Goal: Task Accomplishment & Management: Manage account settings

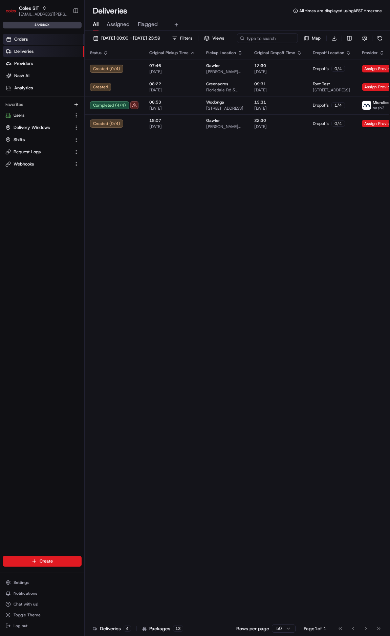
click at [15, 35] on link "Orders" at bounding box center [44, 39] width 82 height 11
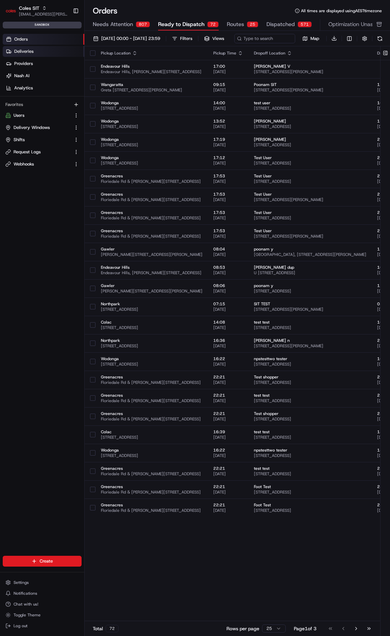
click at [49, 47] on link "Deliveries" at bounding box center [44, 51] width 82 height 11
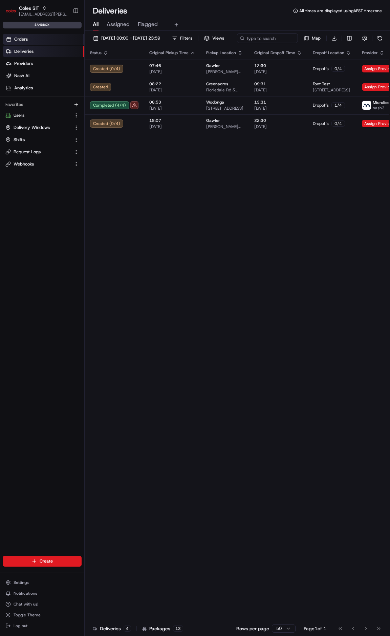
click at [53, 37] on link "Orders" at bounding box center [44, 39] width 82 height 11
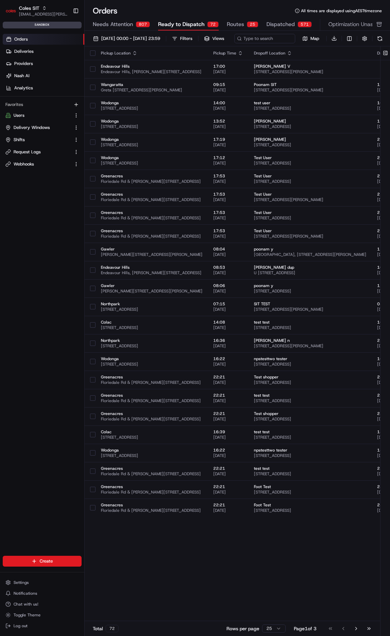
click at [239, 20] on button "Routes 25" at bounding box center [242, 25] width 31 height 12
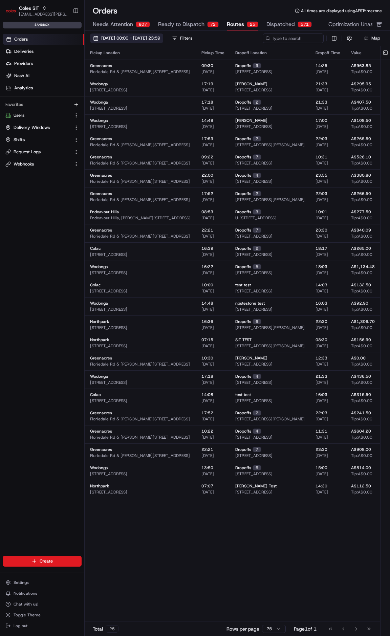
click at [157, 39] on span "01/08/2025 00:00 - 31/08/2025 23:59" at bounding box center [130, 38] width 59 height 6
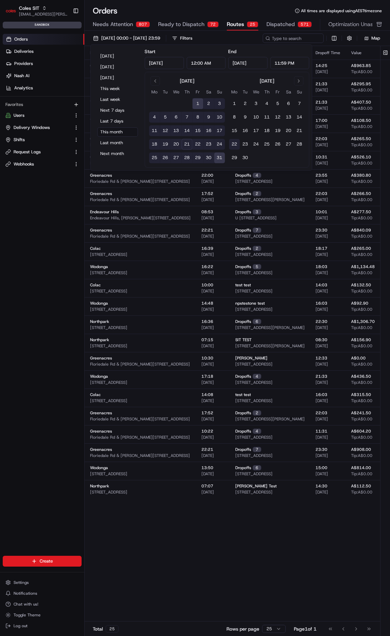
click at [234, 143] on button "22" at bounding box center [234, 144] width 11 height 11
type input "Sep 22, 2025"
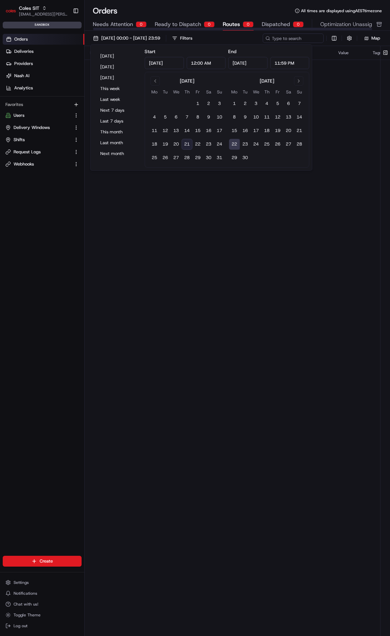
click at [214, 12] on div "Orders All times are displayed using AEST timezone" at bounding box center [237, 10] width 305 height 11
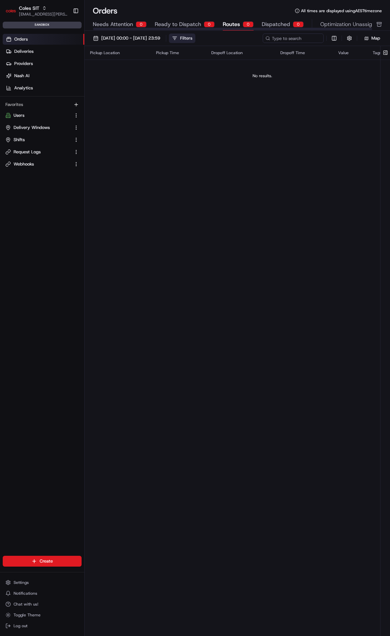
click at [195, 38] on button "Filters" at bounding box center [182, 38] width 26 height 9
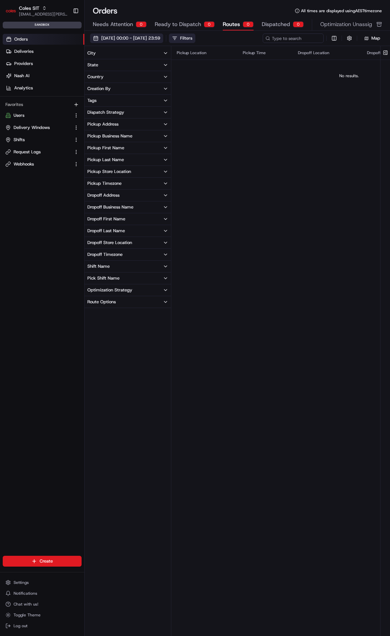
click at [157, 40] on span "22/09/2025 00:00 - 22/09/2025 23:59" at bounding box center [130, 38] width 59 height 6
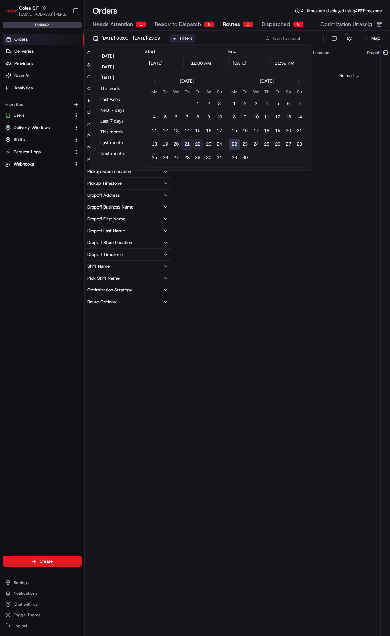
click at [197, 143] on button "22" at bounding box center [197, 144] width 11 height 11
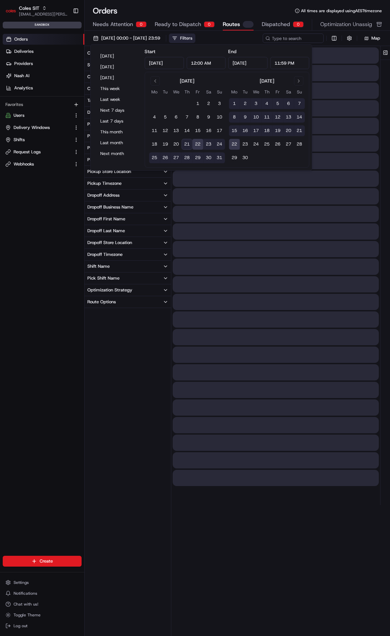
type input "Aug 22, 2025"
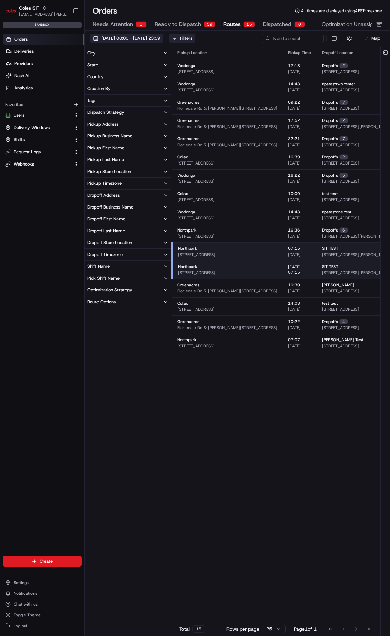
drag, startPoint x: 126, startPoint y: 395, endPoint x: 144, endPoint y: 35, distance: 360.0
click at [144, 35] on span "22/08/2025 00:00 - 22/09/2025 23:59" at bounding box center [130, 38] width 59 height 6
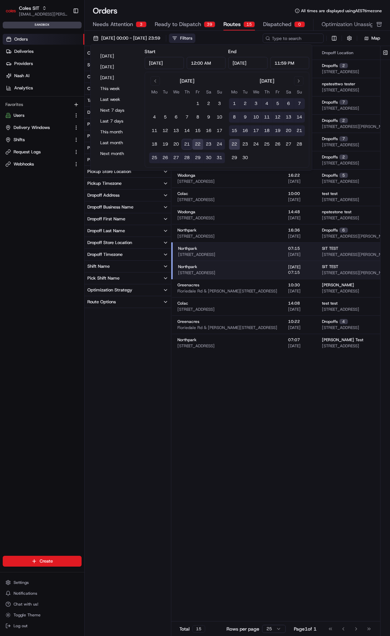
click at [200, 142] on button "22" at bounding box center [197, 144] width 11 height 11
type input "Aug 22, 2025"
click at [200, 142] on button "22" at bounding box center [197, 144] width 11 height 11
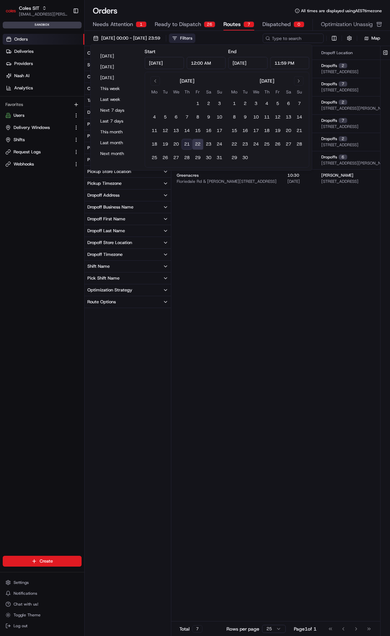
click at [165, 327] on div "City State Country Creation By Tags Dispatch Strategy Pickup Address Pickup Bus…" at bounding box center [128, 325] width 86 height 558
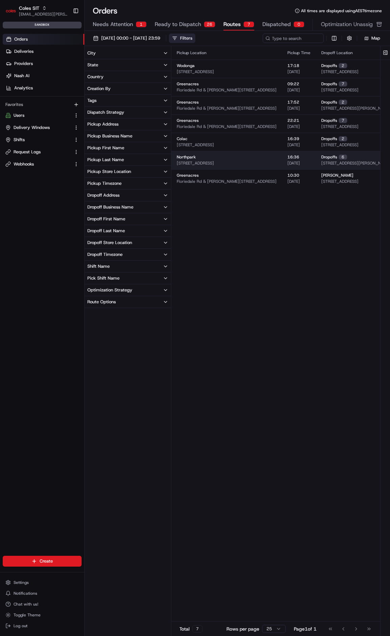
click at [219, 157] on div "Northpark 264 Main N Rd, Prospect SA 5082, Australia" at bounding box center [227, 160] width 100 height 12
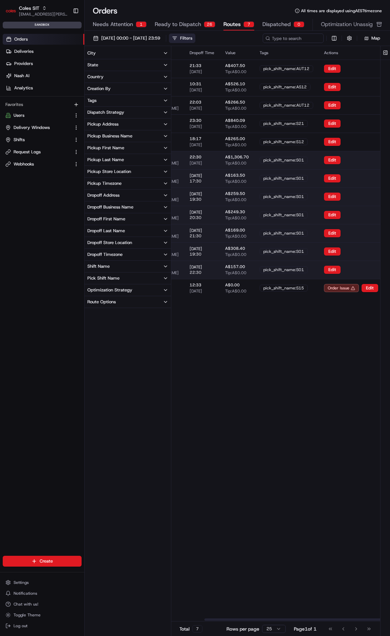
drag, startPoint x: 231, startPoint y: 168, endPoint x: 308, endPoint y: 152, distance: 78.0
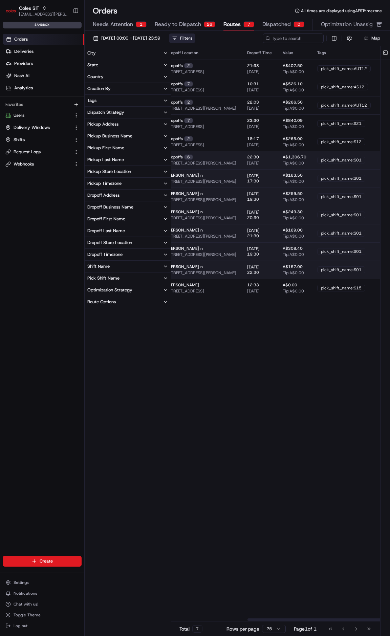
drag, startPoint x: 281, startPoint y: 174, endPoint x: 261, endPoint y: 174, distance: 20.0
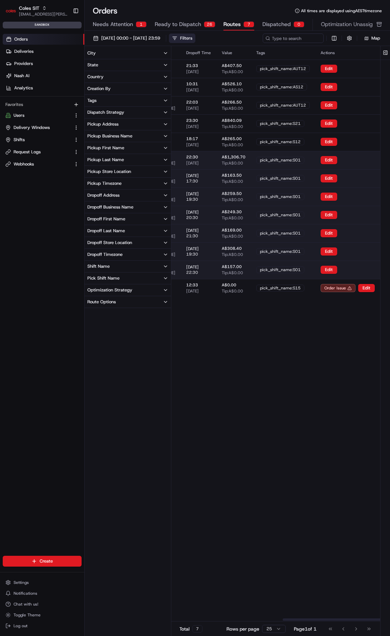
drag, startPoint x: 261, startPoint y: 174, endPoint x: 294, endPoint y: 169, distance: 33.2
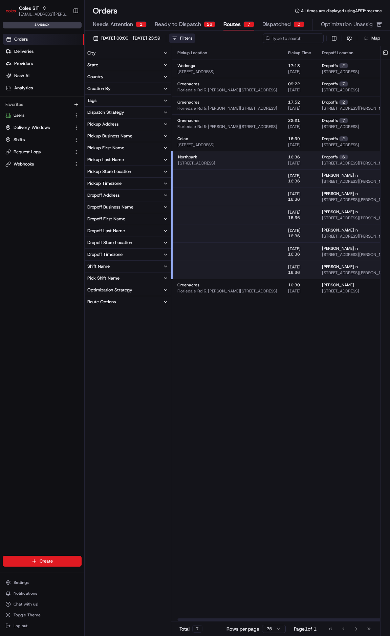
drag, startPoint x: 292, startPoint y: 169, endPoint x: 197, endPoint y: 170, distance: 95.1
click at [195, 34] on button "Filters" at bounding box center [182, 38] width 26 height 9
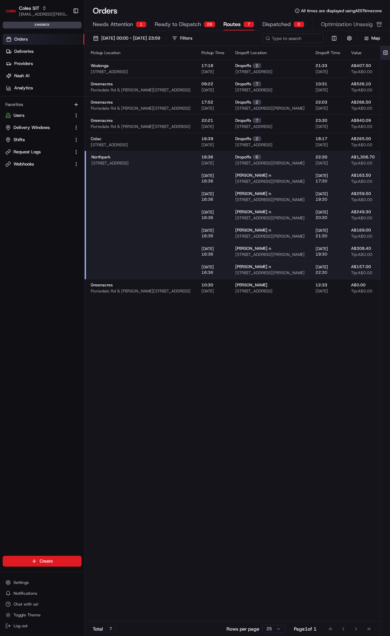
click at [385, 54] on button at bounding box center [385, 53] width 11 height 14
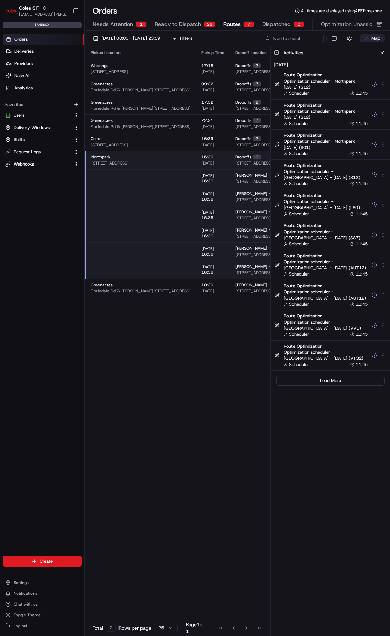
click at [377, 39] on span "Map" at bounding box center [375, 38] width 9 height 6
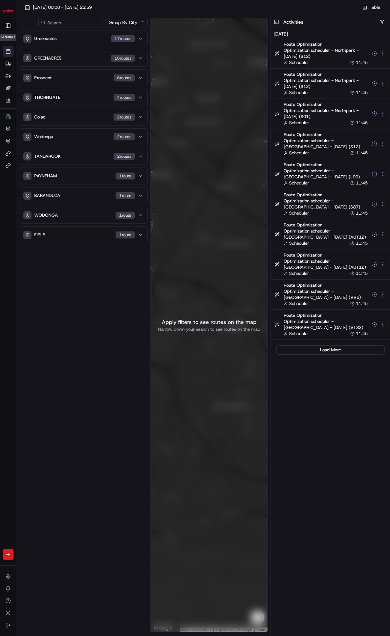
click at [380, 19] on div "Activities" at bounding box center [336, 22] width 107 height 7
click at [386, 21] on div "Activities" at bounding box center [336, 22] width 107 height 7
click at [384, 21] on button "button" at bounding box center [382, 21] width 5 height 5
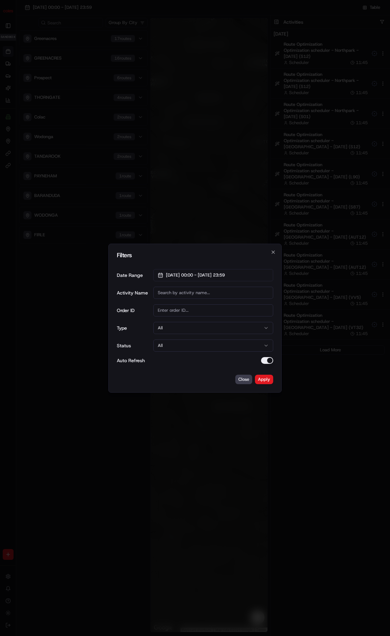
click at [185, 297] on input "Activity Name" at bounding box center [213, 293] width 120 height 12
type input "north"
click at [263, 378] on button "Apply" at bounding box center [264, 379] width 18 height 9
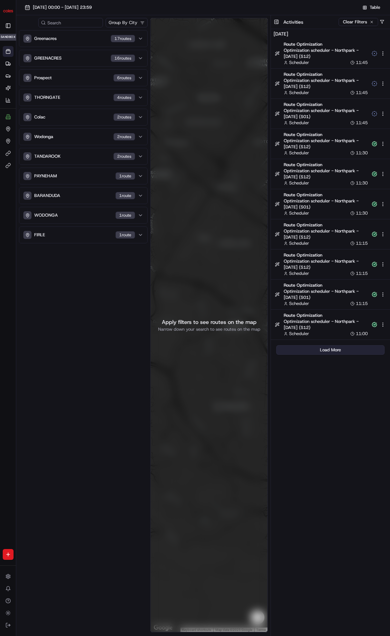
click at [319, 348] on button "Load More" at bounding box center [330, 349] width 108 height 9
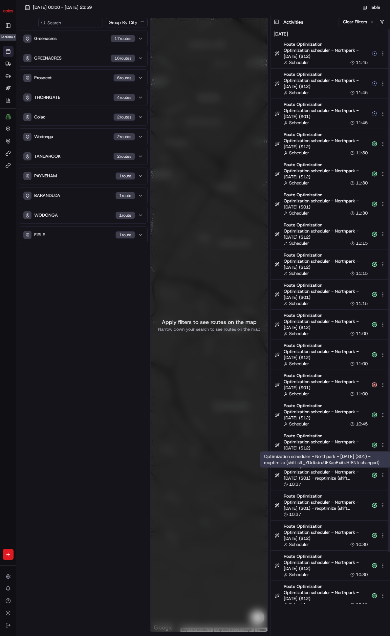
click at [316, 474] on span "Optimization scheduler - Northpark - 2025-08-22 (S01) - reoptimize (shift sft_Y…" at bounding box center [326, 475] width 84 height 12
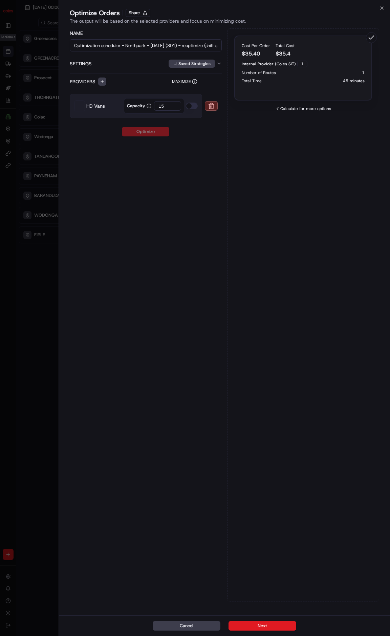
click at [280, 108] on icon at bounding box center [277, 108] width 5 height 5
click at [85, 59] on button "Settings Saved Strategies" at bounding box center [146, 63] width 152 height 19
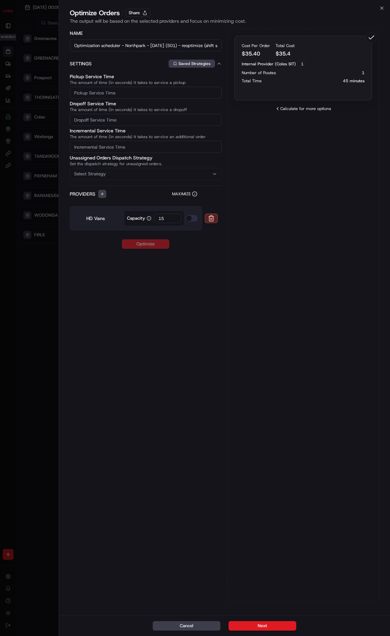
click at [84, 193] on label "Providers" at bounding box center [83, 194] width 26 height 7
click at [191, 47] on input "Optimization scheduler - Northpark - 2025-08-22 (S01) - reoptimize (shift sft_Y…" at bounding box center [146, 45] width 152 height 12
click at [380, 8] on icon "button" at bounding box center [381, 7] width 5 height 5
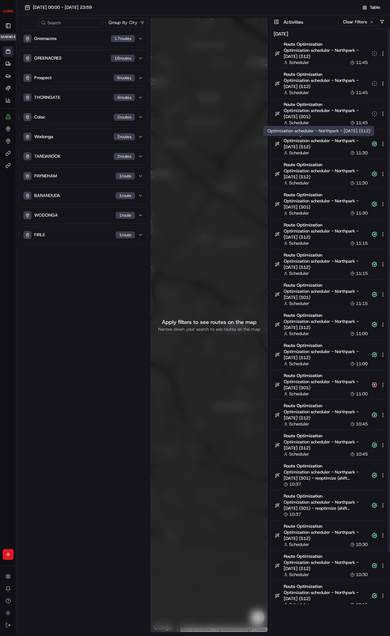
click at [319, 146] on span "Optimization scheduler - Northpark - 2025-08-26 (S12)" at bounding box center [326, 144] width 84 height 12
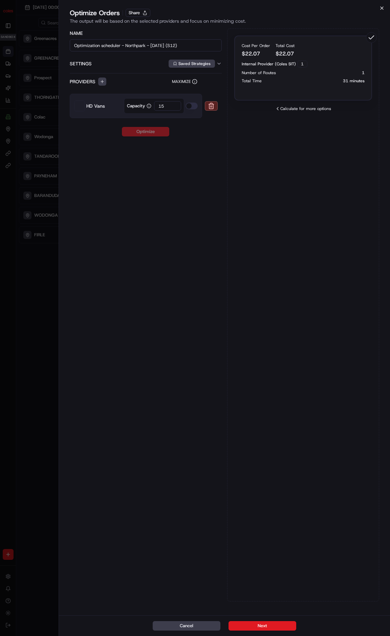
click at [383, 7] on icon "button" at bounding box center [382, 8] width 3 height 3
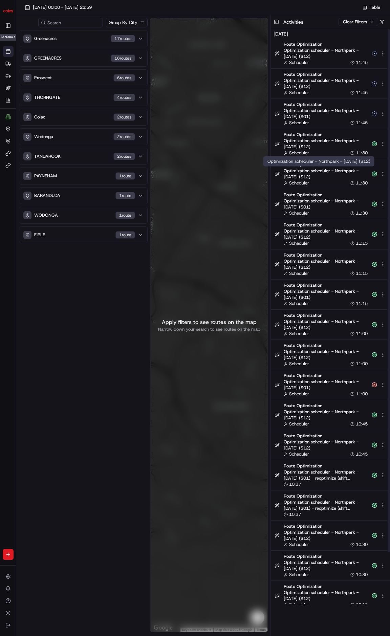
click at [326, 172] on span "Optimization scheduler - Northpark - 2025-08-24 (S12)" at bounding box center [326, 174] width 84 height 12
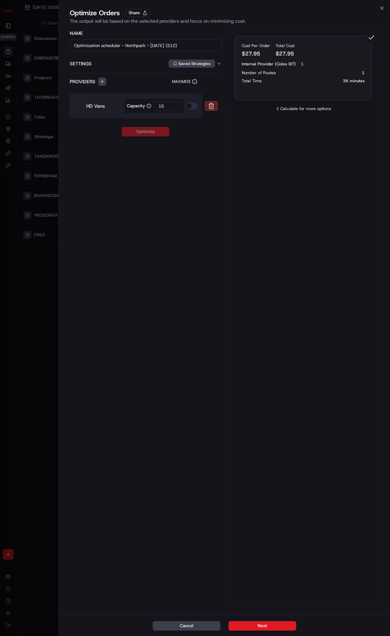
click at [383, 3] on div "Close Optimize Orders Share The output will be based on the selected providers …" at bounding box center [224, 318] width 331 height 636
click at [380, 7] on icon "button" at bounding box center [381, 7] width 5 height 5
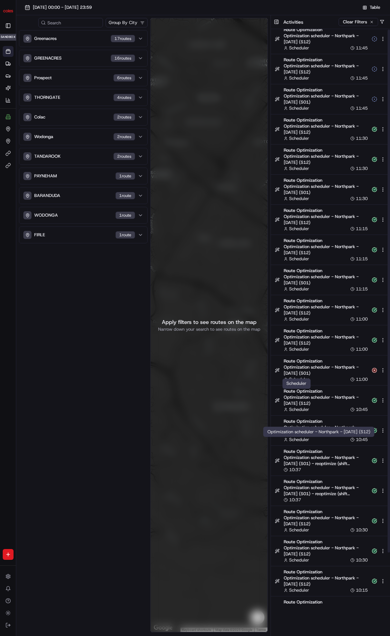
scroll to position [57, 0]
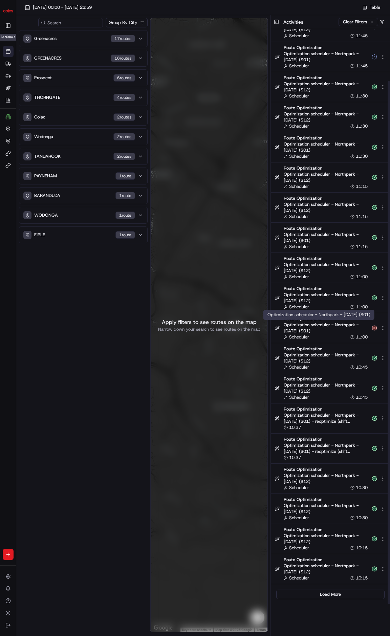
click at [326, 332] on span "Optimization scheduler - Northpark - 2025-08-22 (S01)" at bounding box center [326, 328] width 84 height 12
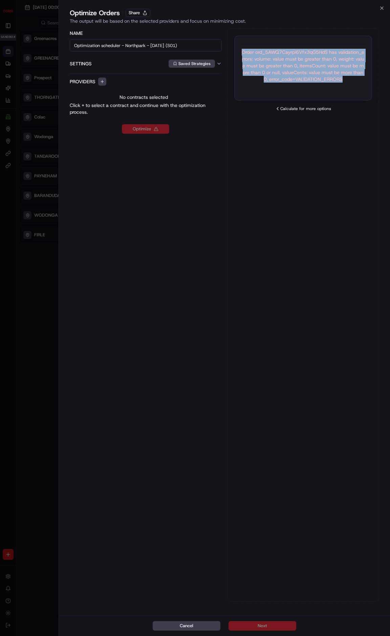
drag, startPoint x: 345, startPoint y: 82, endPoint x: 231, endPoint y: 52, distance: 117.8
click at [231, 52] on div "Order ord_5AWQ7Cayrpi6Vfx3qG5HdS has validation_errors: volume: value must be g…" at bounding box center [303, 314] width 152 height 573
click at [300, 50] on div "Order ord_5AWQ7Cayrpi6Vfx3qG5HdS has validation_errors: volume: value must be g…" at bounding box center [303, 66] width 123 height 34
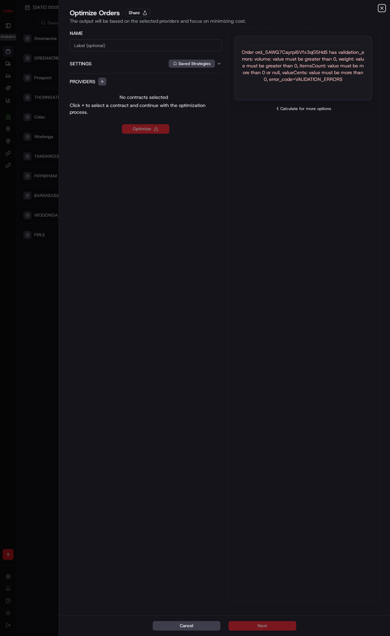
click at [381, 6] on icon "button" at bounding box center [381, 7] width 5 height 5
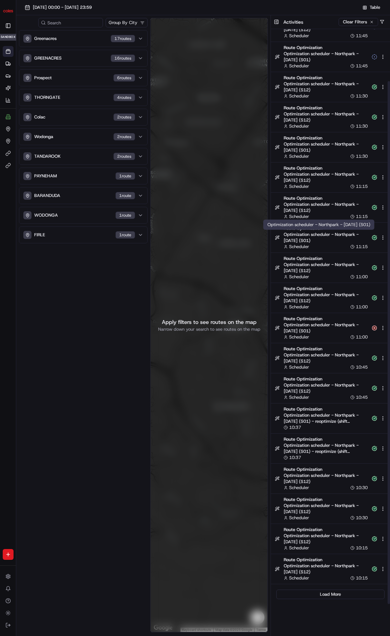
click at [313, 235] on span "Optimization scheduler - Northpark - 2025-08-22 (S01)" at bounding box center [326, 238] width 84 height 12
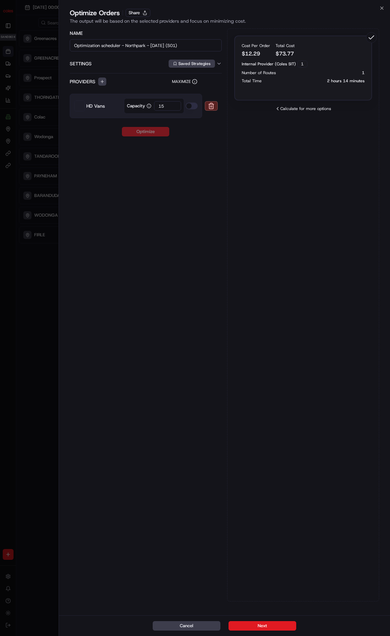
click at [249, 80] on p "Total Time" at bounding box center [252, 80] width 20 height 5
click at [381, 6] on icon "button" at bounding box center [381, 7] width 5 height 5
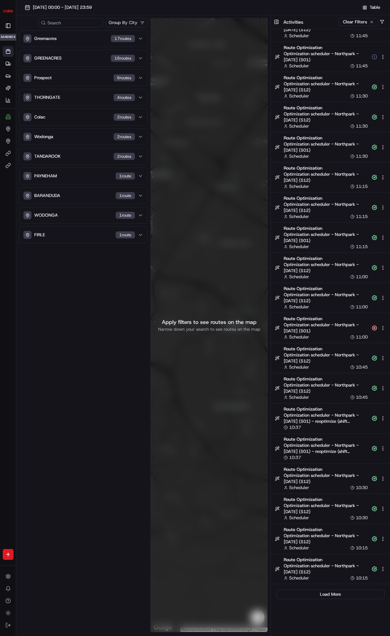
drag, startPoint x: 92, startPoint y: 364, endPoint x: 107, endPoint y: 369, distance: 16.1
click at [93, 362] on div "Greenacres 17 route s GREENACRES 16 route s Prospect 6 route s THORNGATE 4 rout…" at bounding box center [83, 332] width 129 height 604
click at [168, 375] on div "Apply filters to see routes on the map Narrow down your search to see routes on…" at bounding box center [208, 325] width 117 height 615
click at [276, 23] on button at bounding box center [276, 22] width 11 height 14
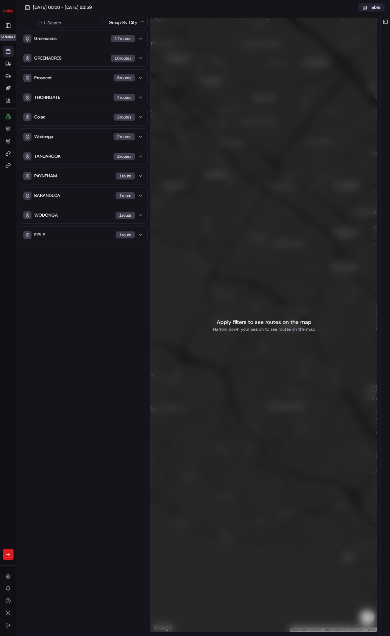
click at [365, 7] on button "Table" at bounding box center [371, 7] width 26 height 8
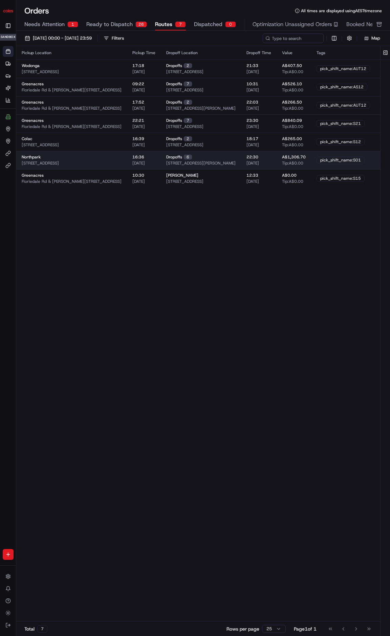
click at [82, 156] on div "Northpark 264 Main N Rd, Prospect SA 5082, Australia" at bounding box center [72, 160] width 100 height 12
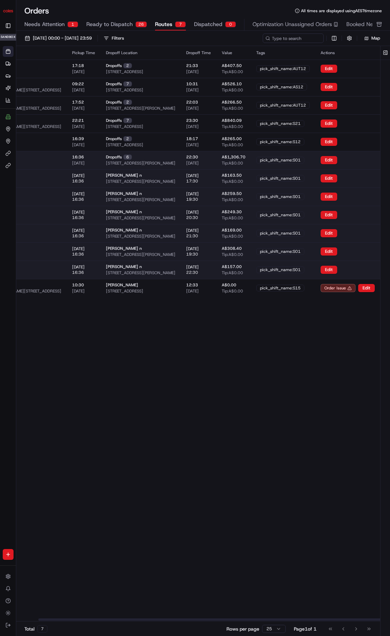
scroll to position [0, 84]
drag, startPoint x: 319, startPoint y: 171, endPoint x: 390, endPoint y: 159, distance: 72.1
click at [332, 161] on button "Edit" at bounding box center [329, 160] width 17 height 8
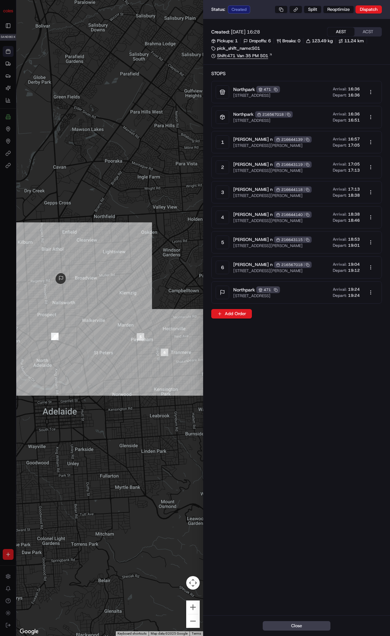
click at [243, 55] on link "Shift: 471 Van 35 PM S01" at bounding box center [296, 56] width 171 height 6
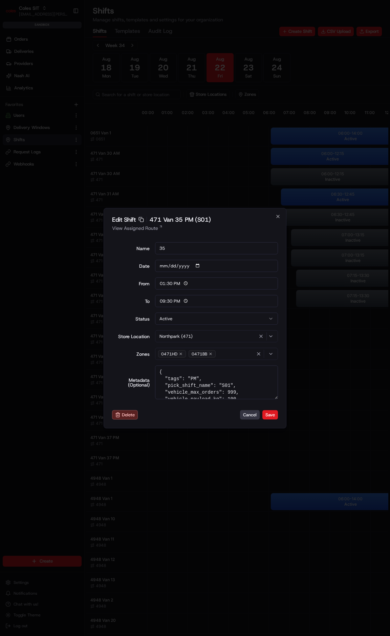
click at [255, 418] on button "Cancel" at bounding box center [250, 414] width 20 height 9
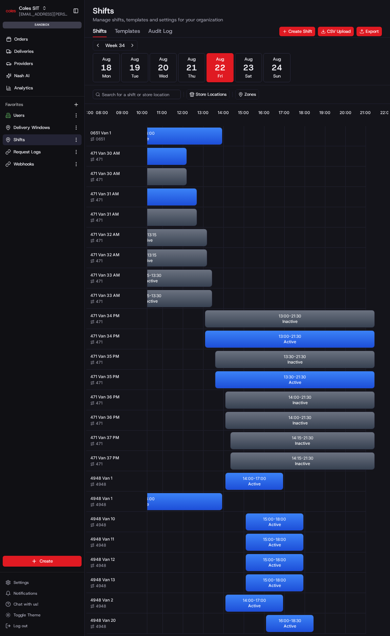
scroll to position [0, 244]
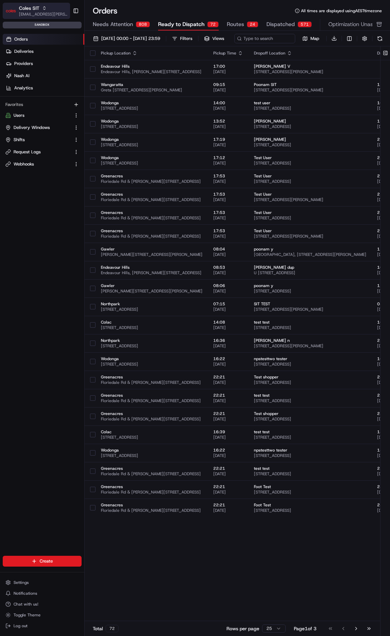
click at [50, 15] on span "[EMAIL_ADDRESS][PERSON_NAME][PERSON_NAME][DOMAIN_NAME]" at bounding box center [43, 14] width 48 height 5
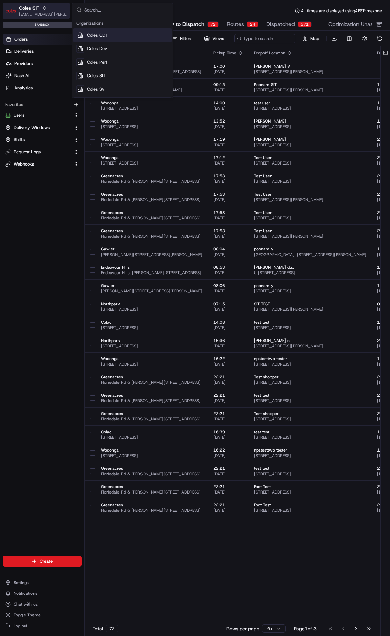
click at [50, 15] on span "[EMAIL_ADDRESS][PERSON_NAME][PERSON_NAME][DOMAIN_NAME]" at bounding box center [43, 14] width 48 height 5
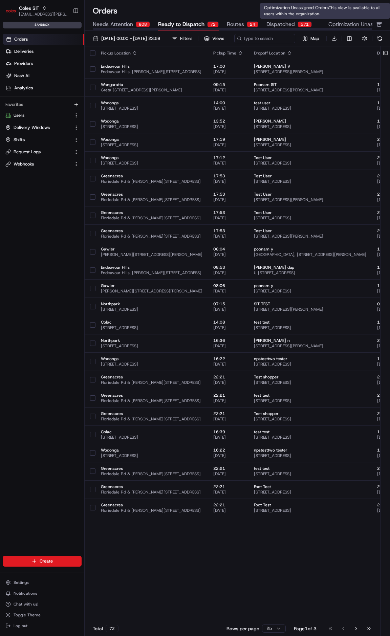
click at [335, 23] on span "Optimization Unassigned Orders" at bounding box center [368, 24] width 80 height 8
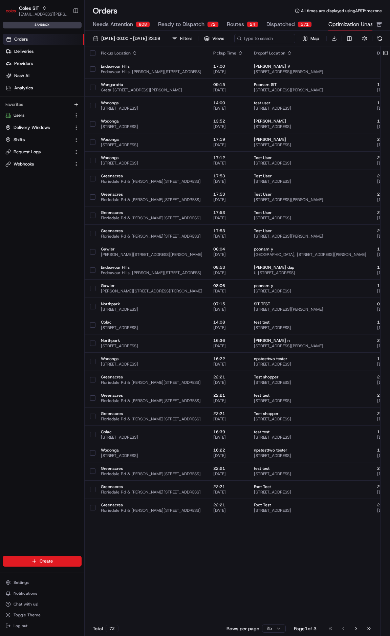
drag, startPoint x: 311, startPoint y: 41, endPoint x: 360, endPoint y: 39, distance: 49.1
click at [342, 20] on span "Optimization Unassigned Orders" at bounding box center [368, 24] width 80 height 8
click at [339, 25] on span "Optimization Unassigned Orders" at bounding box center [368, 24] width 80 height 8
click at [267, 25] on span "Dispatched" at bounding box center [280, 24] width 28 height 8
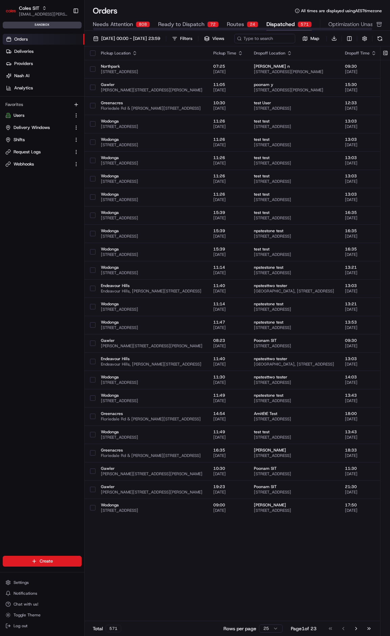
click at [232, 27] on span "Routes" at bounding box center [235, 24] width 17 height 8
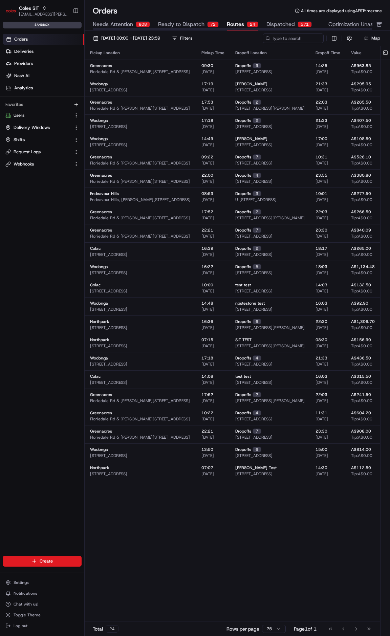
click at [192, 28] on div at bounding box center [232, 29] width 279 height 2
click at [207, 25] on div "72" at bounding box center [213, 24] width 12 height 6
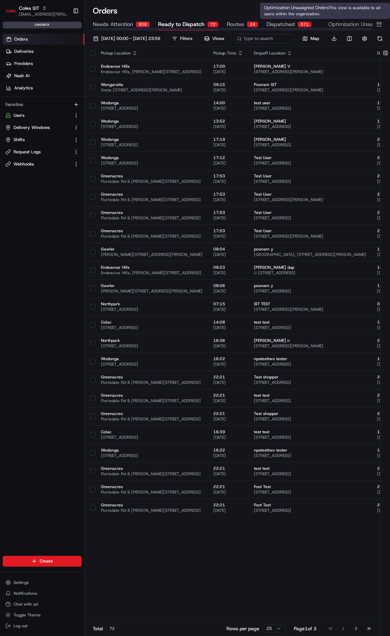
click at [363, 25] on span "Optimization Unassigned Orders" at bounding box center [368, 24] width 80 height 8
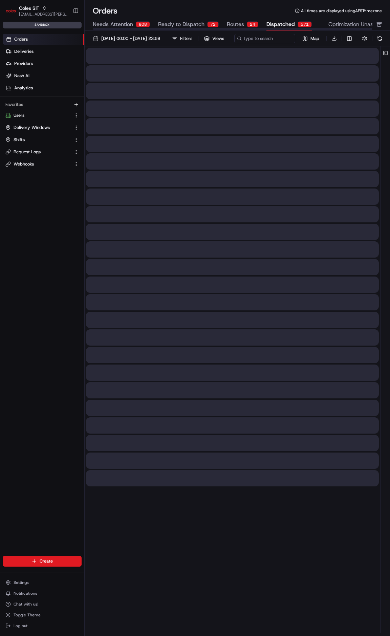
click at [289, 25] on span "Dispatched" at bounding box center [280, 24] width 28 height 8
click at [209, 25] on div "72" at bounding box center [213, 24] width 12 height 6
drag, startPoint x: 280, startPoint y: 25, endPoint x: 247, endPoint y: 24, distance: 33.2
click at [280, 25] on span "Dispatched" at bounding box center [280, 24] width 28 height 8
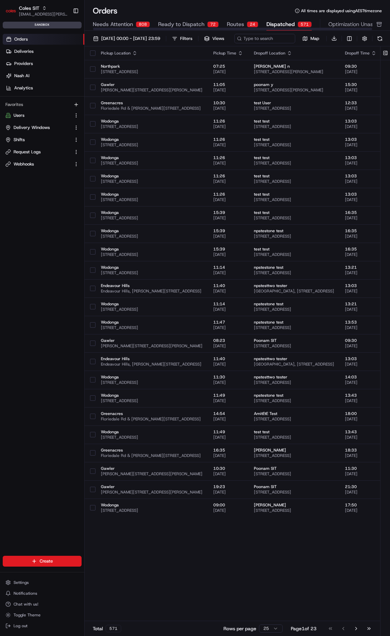
click at [242, 23] on button "Routes 24" at bounding box center [242, 25] width 31 height 12
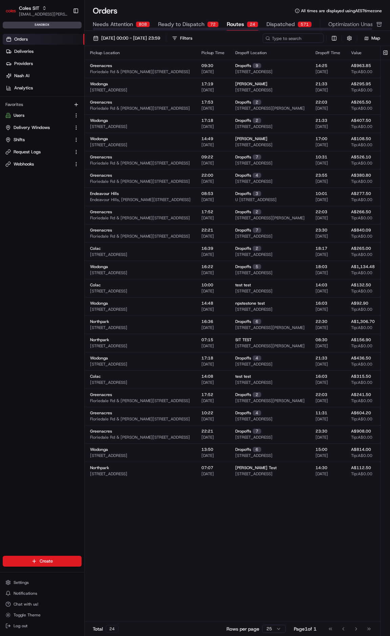
drag, startPoint x: 192, startPoint y: 21, endPoint x: 193, endPoint y: 12, distance: 9.5
click at [192, 21] on span "Ready to Dispatch" at bounding box center [181, 24] width 46 height 8
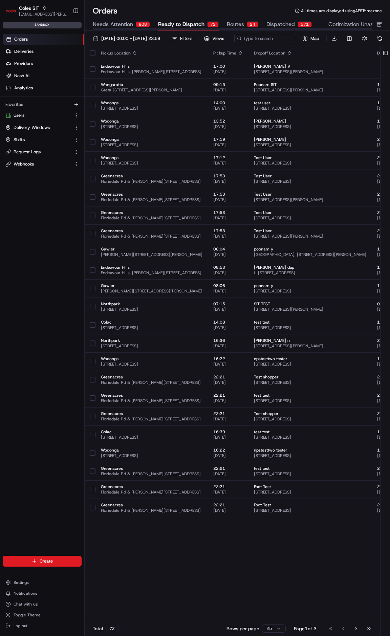
click at [178, 7] on div "Orders All times are displayed using AEST timezone" at bounding box center [237, 10] width 305 height 11
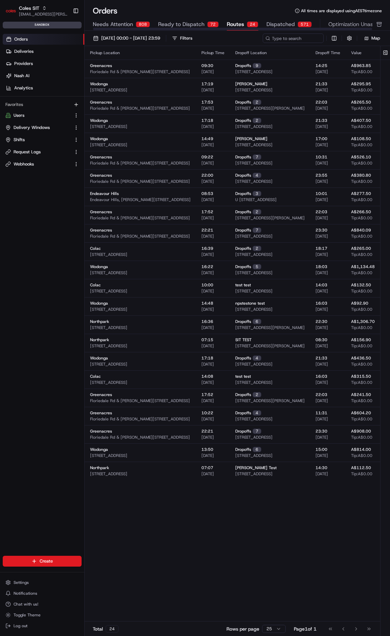
click at [238, 23] on span "Routes" at bounding box center [235, 24] width 17 height 8
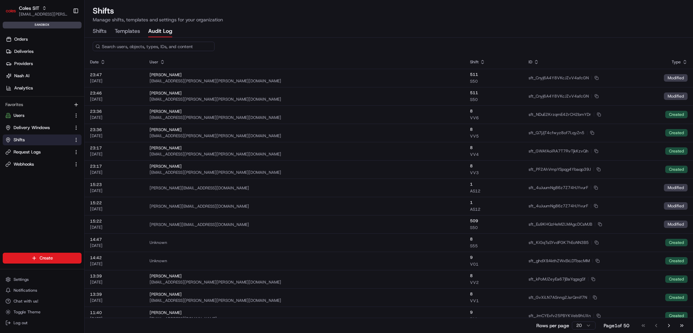
click at [23, 33] on div "Orders Deliveries Providers Nash AI Analytics" at bounding box center [42, 63] width 84 height 65
click at [24, 37] on span "Orders" at bounding box center [21, 39] width 14 height 6
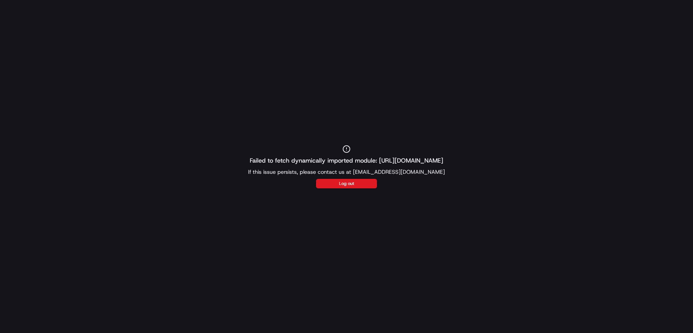
click at [82, 56] on div "Failed to fetch dynamically imported module: https://portal.sandbox.usenash.com…" at bounding box center [346, 166] width 693 height 333
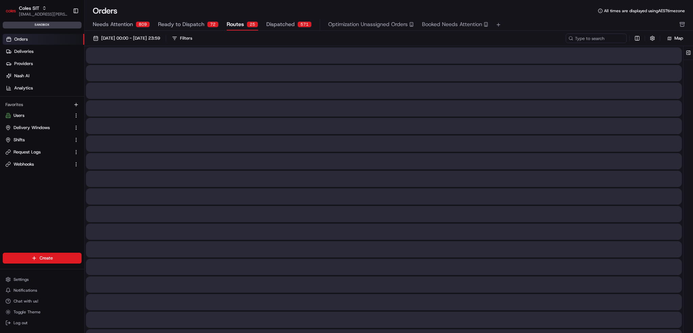
click at [240, 23] on span "Routes" at bounding box center [235, 24] width 17 height 8
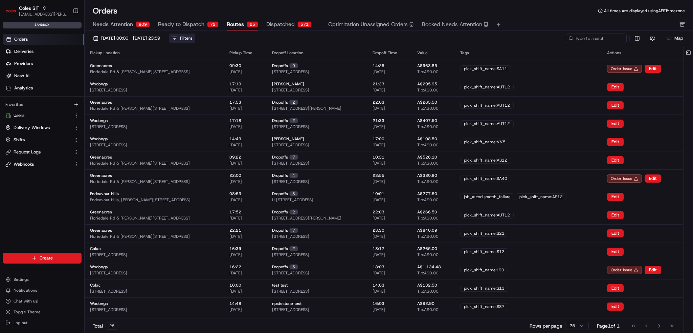
click at [192, 38] on div "Filters" at bounding box center [186, 38] width 12 height 6
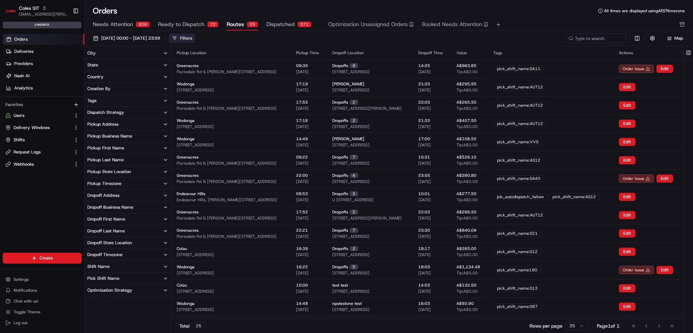
click at [195, 41] on button "Filters" at bounding box center [182, 38] width 26 height 9
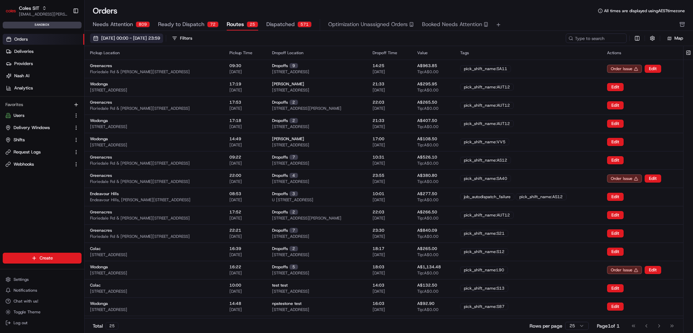
click at [160, 39] on span "[DATE] 00:00 - [DATE] 23:59" at bounding box center [130, 38] width 59 height 6
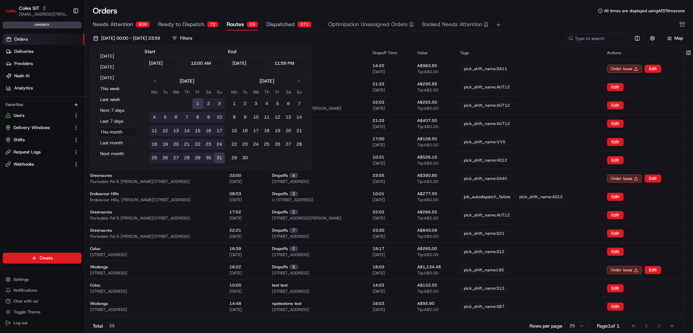
click at [199, 144] on button "22" at bounding box center [197, 144] width 11 height 11
type input "Aug 22, 2025"
click at [199, 144] on button "22" at bounding box center [197, 144] width 11 height 11
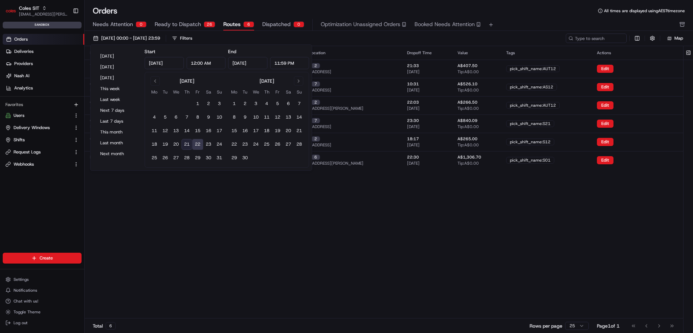
click at [379, 32] on div "22/08/2025 00:00 - 22/08/2025 23:59 Filters Map" at bounding box center [389, 38] width 609 height 15
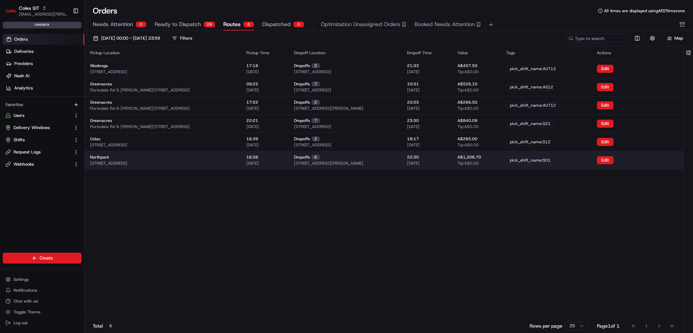
click at [572, 158] on div "pick_shift_name:S01" at bounding box center [547, 160] width 80 height 7
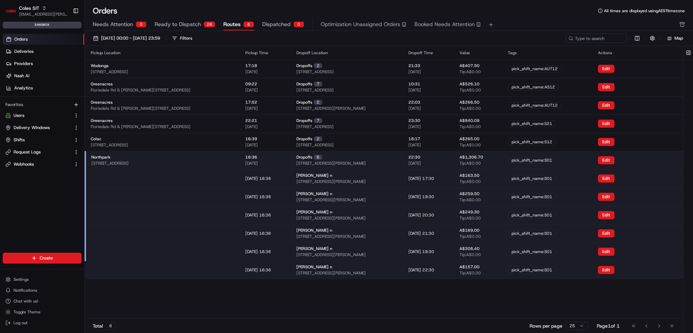
click at [556, 158] on div "pick_shift_name:S01" at bounding box center [532, 160] width 48 height 7
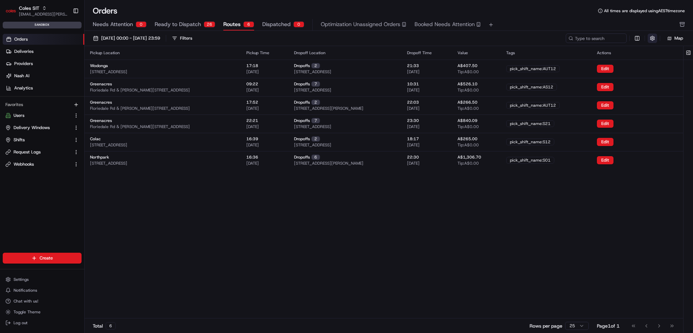
click at [649, 40] on button "button" at bounding box center [652, 38] width 9 height 9
click at [656, 41] on button "button" at bounding box center [652, 38] width 9 height 9
click at [642, 37] on html "Coles SIT ben.ellis@coles.com.au Toggle Sidebar sandbox Orders Deliveries Provi…" at bounding box center [346, 166] width 693 height 333
click at [642, 38] on html "Coles SIT ben.ellis@coles.com.au Toggle Sidebar sandbox Orders Deliveries Provi…" at bounding box center [346, 166] width 693 height 333
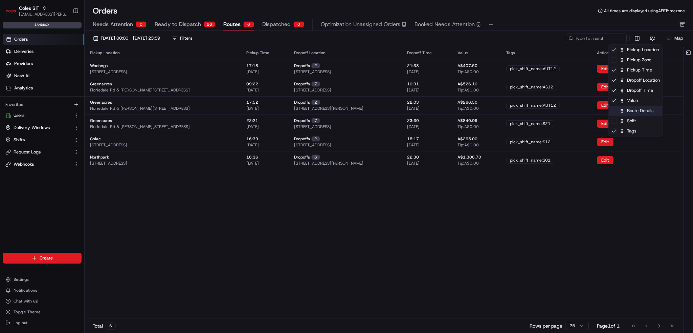
click at [647, 114] on div "Route Details" at bounding box center [636, 111] width 54 height 10
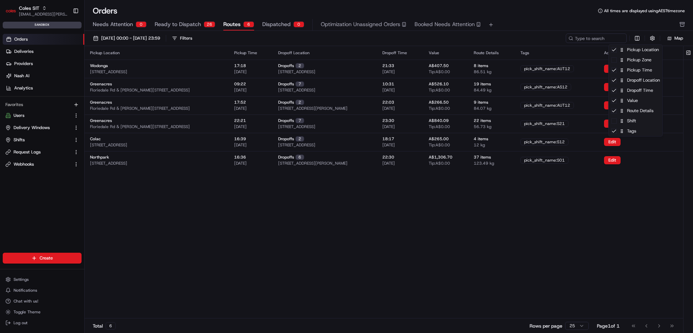
click at [497, 222] on html "Coles SIT ben.ellis@coles.com.au Toggle Sidebar sandbox Orders Deliveries Provi…" at bounding box center [346, 166] width 693 height 333
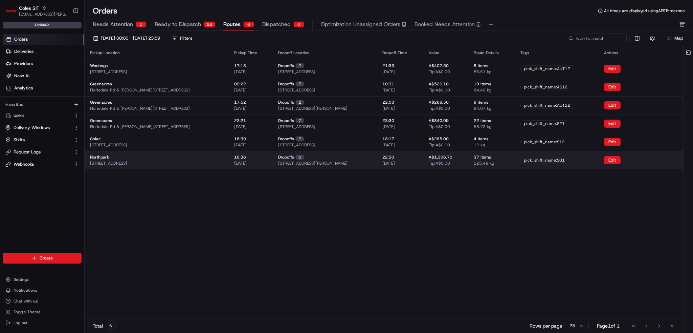
click at [569, 163] on div "pick_shift_name:S01" at bounding box center [545, 160] width 48 height 7
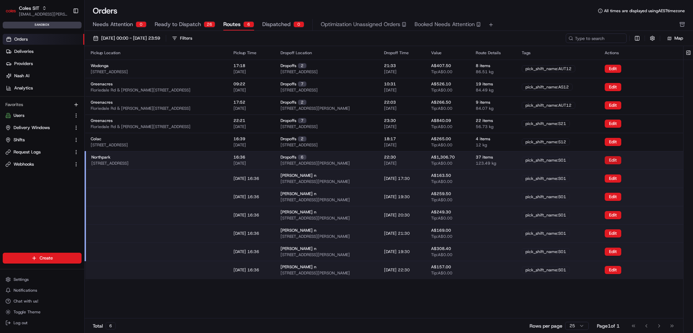
click at [622, 162] on button "Edit" at bounding box center [613, 160] width 17 height 8
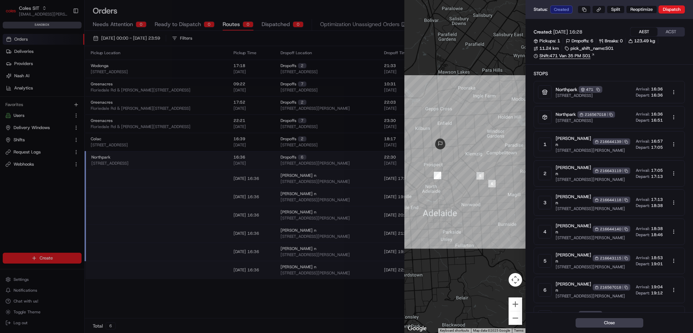
click at [581, 55] on link "Shift: 471 Van 35 PM S01" at bounding box center [609, 56] width 151 height 6
click at [598, 7] on button at bounding box center [599, 9] width 13 height 8
click at [573, 55] on link "Shift: 471 Van 35 PM S01" at bounding box center [609, 56] width 151 height 6
click at [615, 325] on button "Close" at bounding box center [610, 322] width 68 height 9
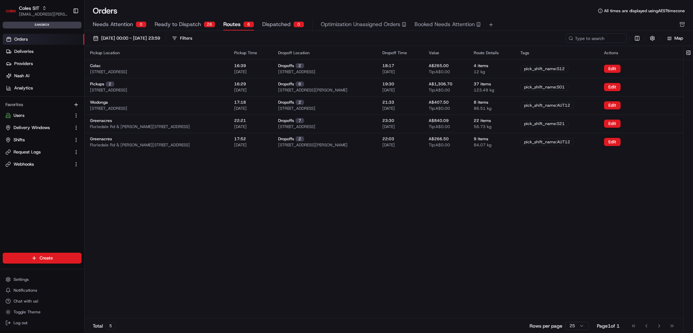
click at [276, 17] on div "Orders All times are displayed using AEST timezone Needs Attention 0 Ready to D…" at bounding box center [389, 17] width 609 height 25
click at [275, 23] on span "Dispatched" at bounding box center [276, 24] width 28 height 8
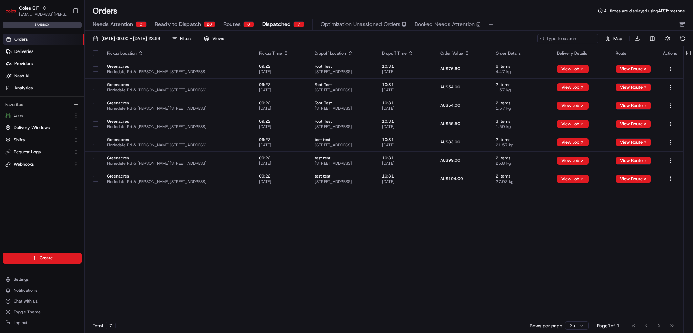
click at [247, 24] on div "6" at bounding box center [248, 24] width 11 height 6
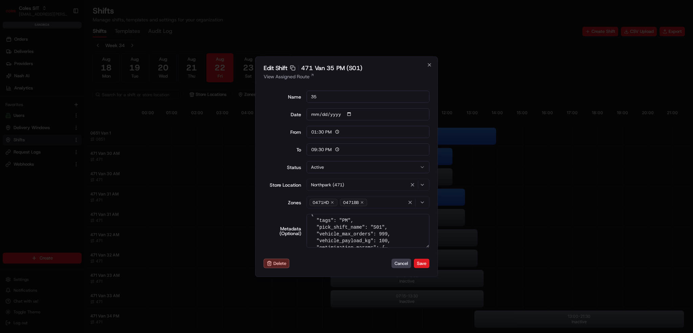
scroll to position [14, 0]
click at [406, 262] on button "Cancel" at bounding box center [402, 263] width 20 height 9
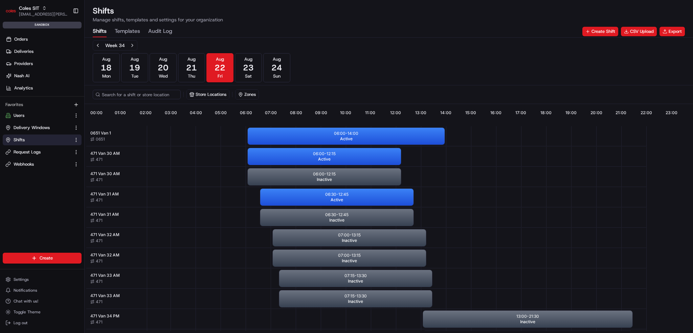
scroll to position [0, 60]
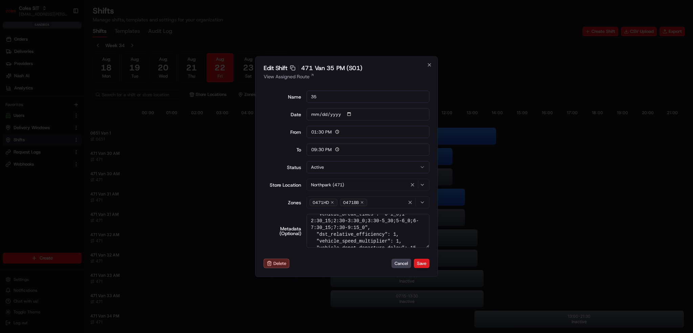
scroll to position [310, 0]
click at [405, 263] on button "Cancel" at bounding box center [402, 263] width 20 height 9
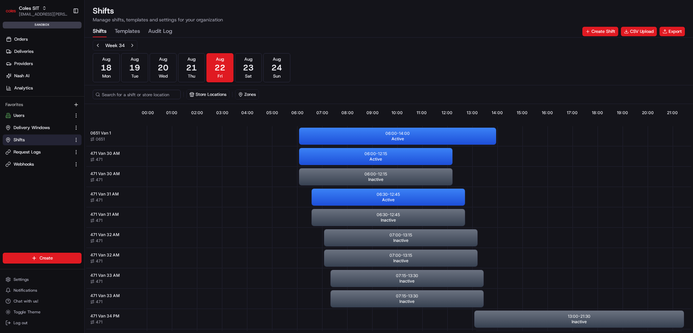
scroll to position [0, 60]
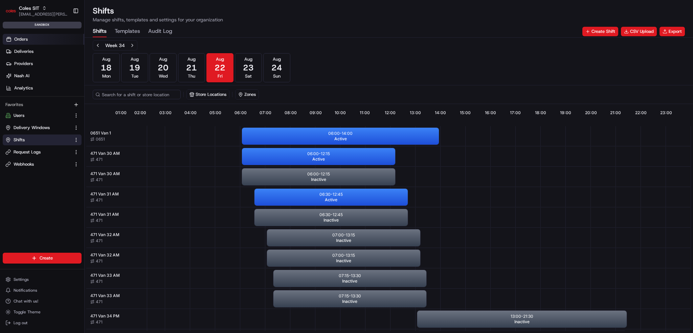
click at [34, 38] on link "Orders" at bounding box center [44, 39] width 82 height 11
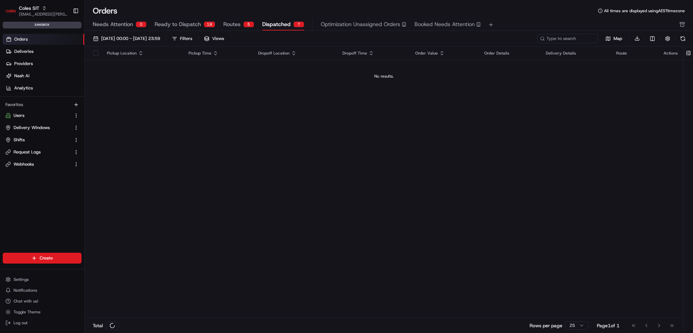
click at [274, 28] on span "Dispatched" at bounding box center [276, 24] width 28 height 8
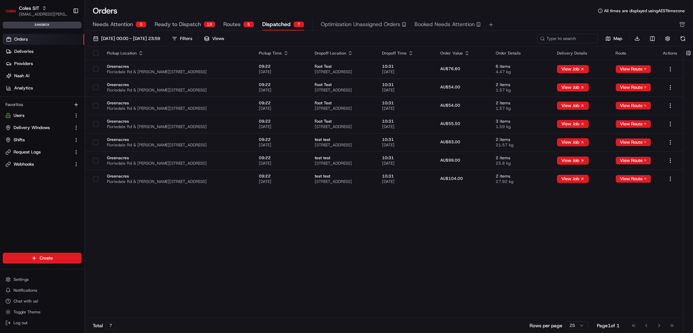
click at [234, 24] on span "Routes" at bounding box center [231, 24] width 17 height 8
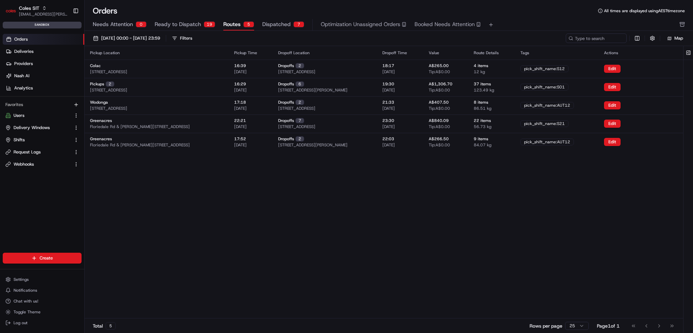
click at [181, 23] on span "Ready to Dispatch" at bounding box center [178, 24] width 46 height 8
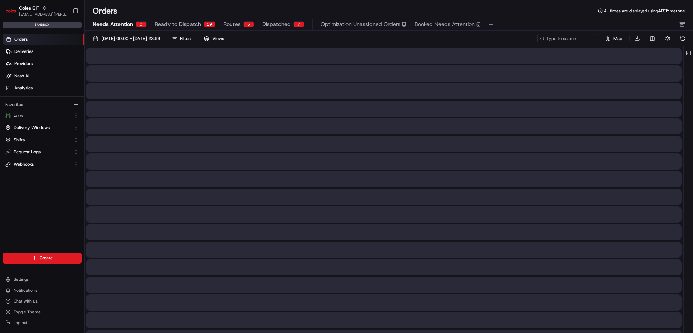
click at [120, 23] on span "Needs Attention" at bounding box center [113, 24] width 40 height 8
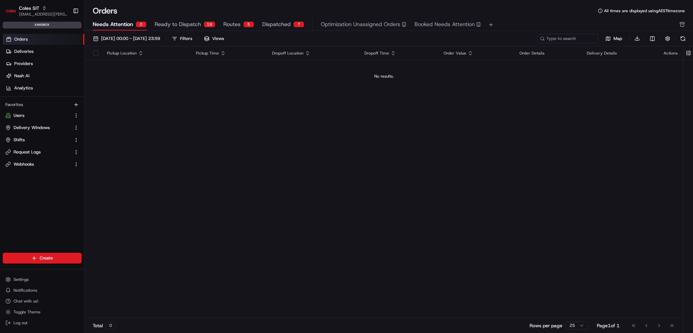
click at [237, 25] on span "Routes" at bounding box center [231, 24] width 17 height 8
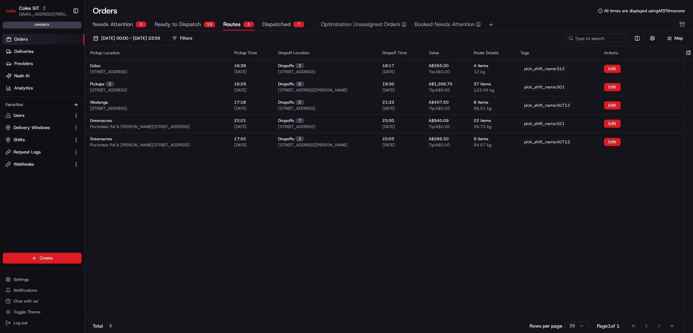
click at [198, 21] on span "Ready to Dispatch" at bounding box center [178, 24] width 46 height 8
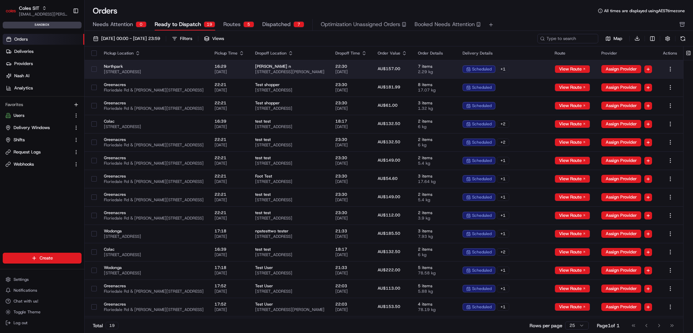
click at [150, 61] on td "Northpark 264 Main N Rd, Prospect SA 5082, Australia" at bounding box center [154, 69] width 111 height 18
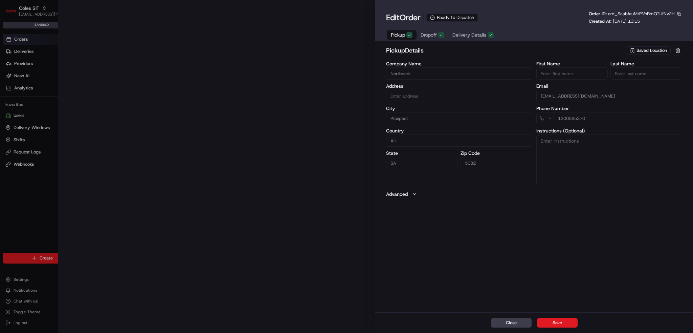
type input "264 Main North Rd Shop 9, Northpark Shopping Centre, Northpark Shopping Centre,…"
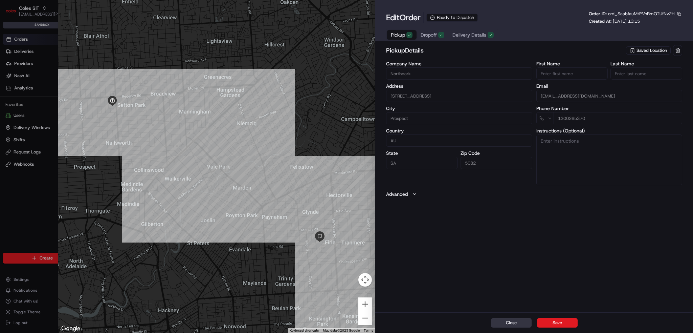
click at [507, 327] on button "Close" at bounding box center [511, 322] width 41 height 9
type input "+1"
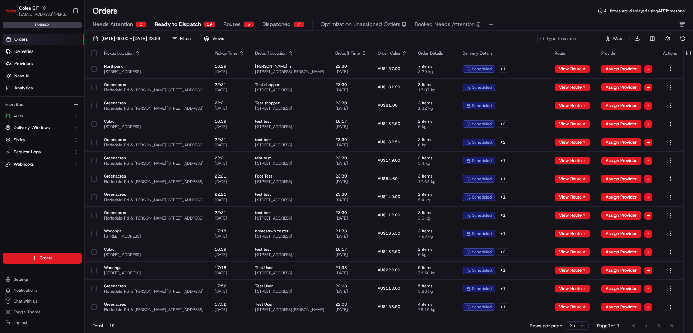
click at [228, 28] on span "Routes" at bounding box center [231, 24] width 17 height 8
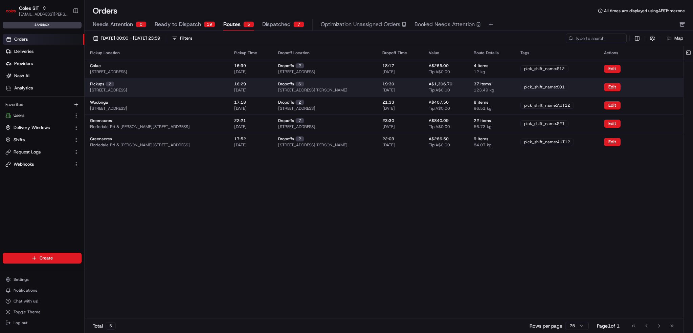
click at [138, 93] on td "Pickups 2 264 Main N Rd, Prospect SA 5082, Australia" at bounding box center [157, 87] width 144 height 18
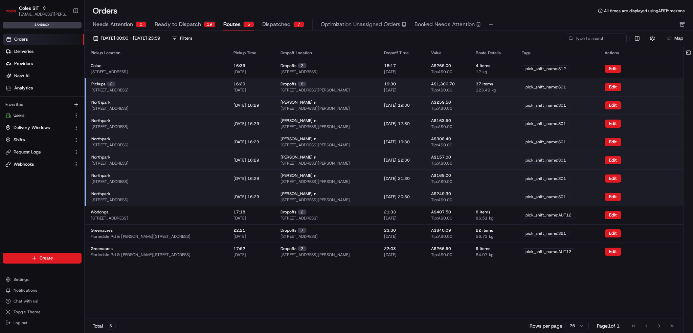
click at [563, 87] on div "pick_shift_name:S01" at bounding box center [546, 87] width 48 height 7
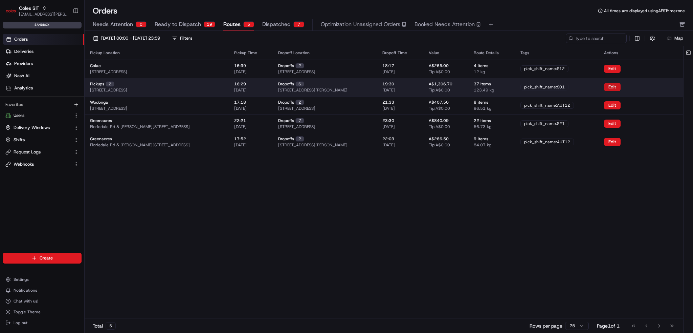
click at [621, 85] on button "Edit" at bounding box center [612, 87] width 17 height 8
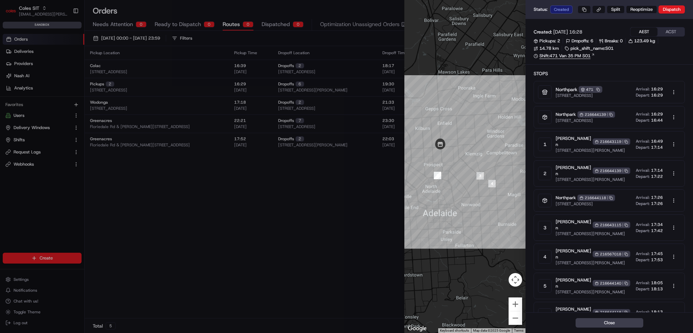
click at [591, 55] on link "Shift: 471 Van 35 PM S01" at bounding box center [609, 56] width 151 height 6
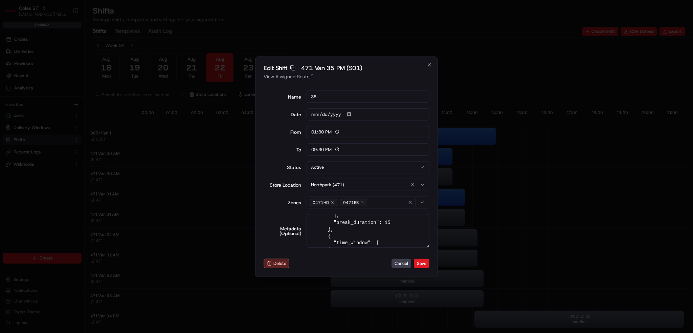
scroll to position [87, 0]
click at [400, 264] on button "Cancel" at bounding box center [402, 263] width 20 height 9
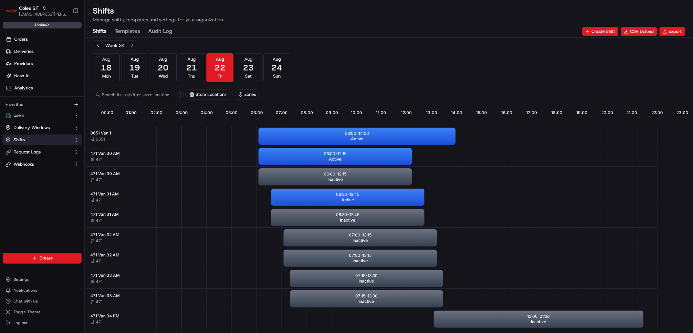
scroll to position [0, 60]
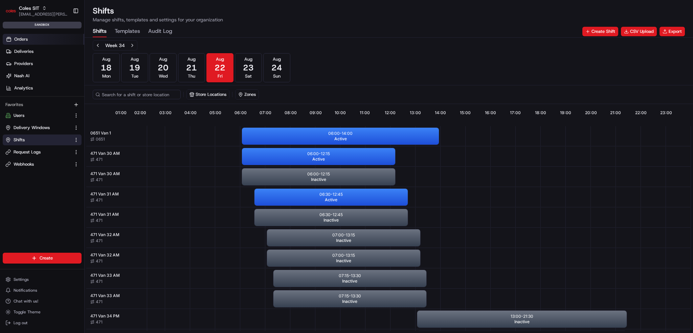
click at [18, 40] on span "Orders" at bounding box center [21, 39] width 14 height 6
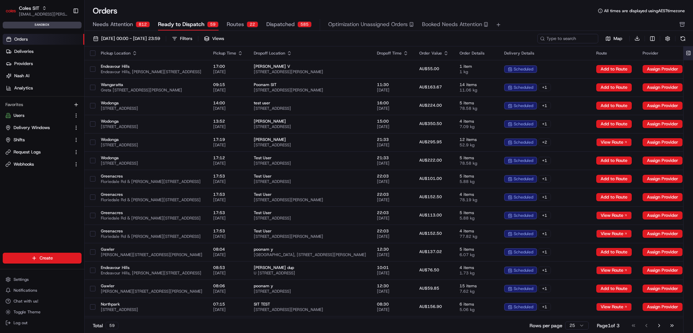
click at [692, 51] on button at bounding box center [688, 53] width 11 height 14
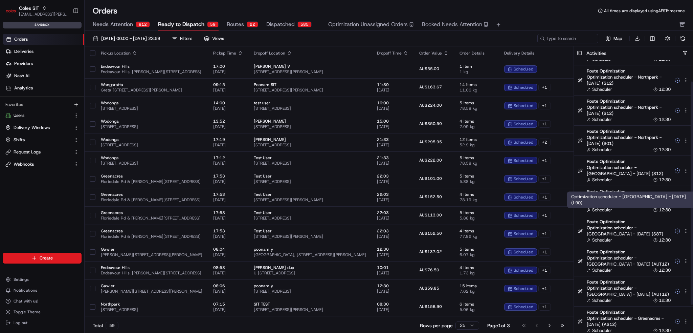
scroll to position [59, 0]
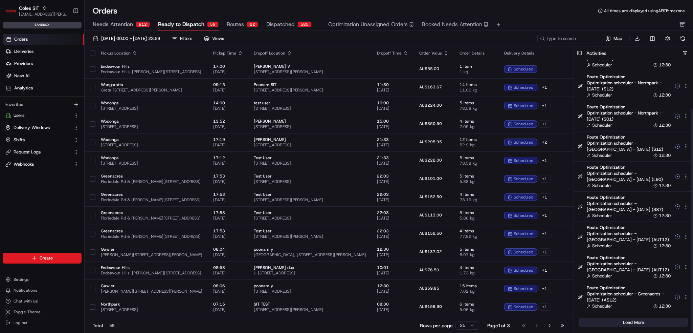
click at [634, 322] on button "Load More" at bounding box center [634, 322] width 108 height 9
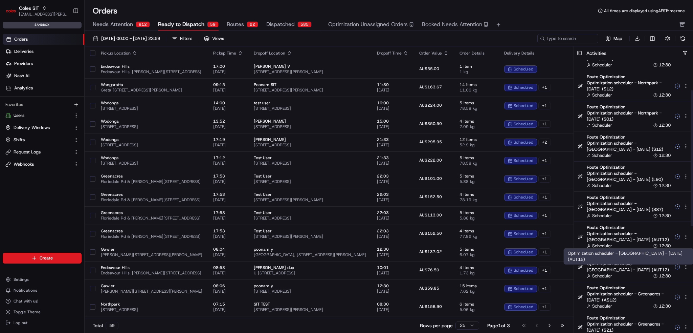
scroll to position [270, 0]
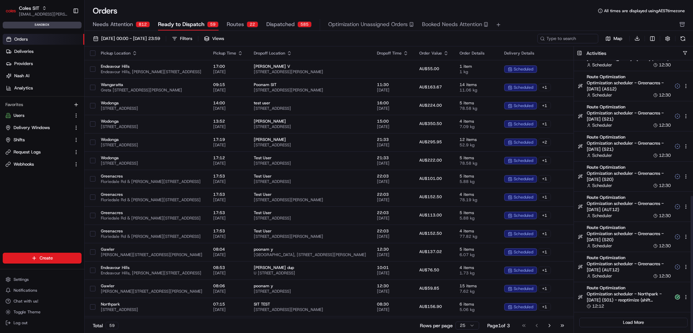
click at [629, 318] on button "Load More" at bounding box center [634, 322] width 108 height 9
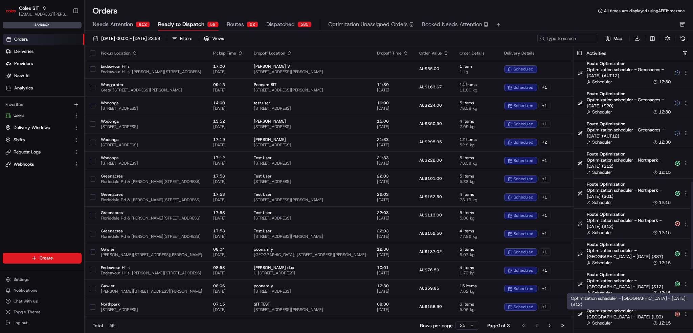
scroll to position [571, 0]
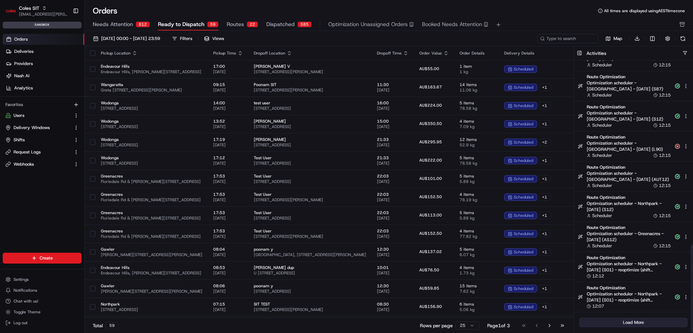
click at [625, 320] on button "Load More" at bounding box center [634, 322] width 108 height 9
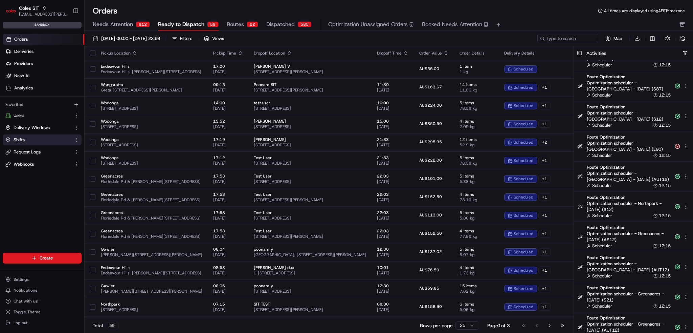
click at [43, 138] on link "Shifts" at bounding box center [37, 140] width 65 height 6
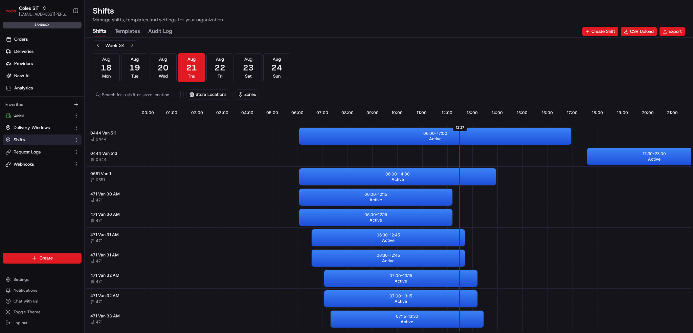
scroll to position [0, 60]
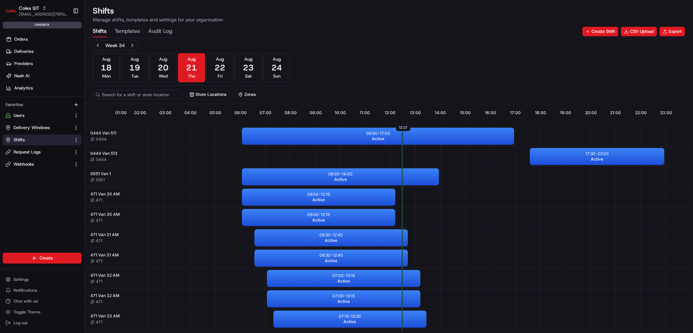
click at [165, 28] on Log "Audit Log" at bounding box center [160, 32] width 24 height 12
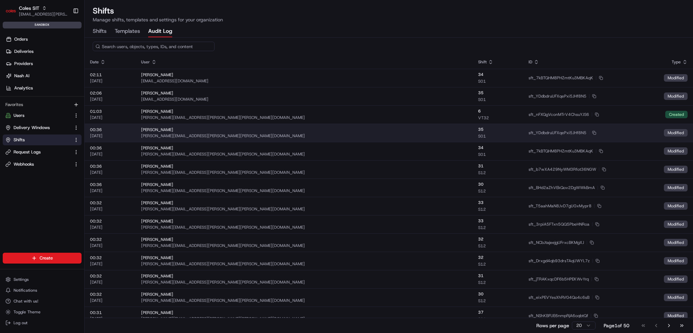
click at [241, 130] on div "Jyothi Nandeppanavar" at bounding box center [304, 129] width 327 height 5
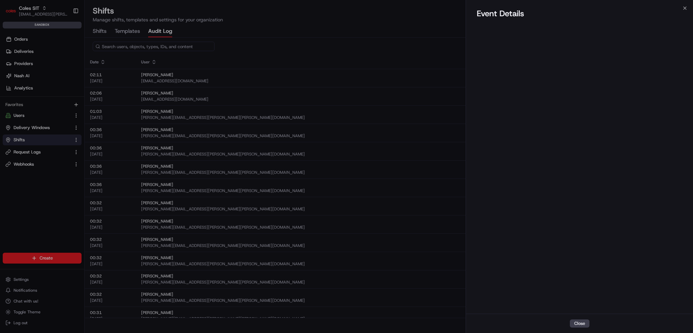
drag, startPoint x: 375, startPoint y: 144, endPoint x: 372, endPoint y: 142, distance: 3.7
click at [375, 143] on div at bounding box center [346, 166] width 693 height 333
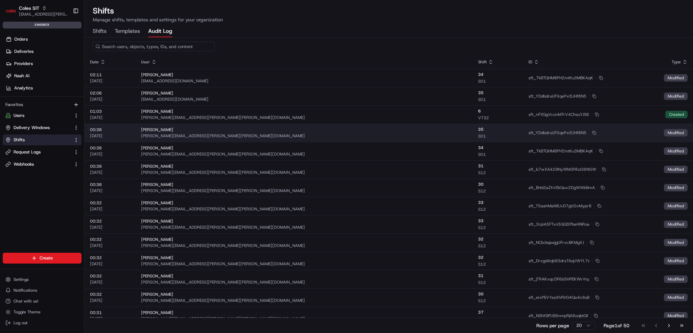
click at [238, 129] on div "Jyothi Nandeppanavar" at bounding box center [304, 129] width 327 height 5
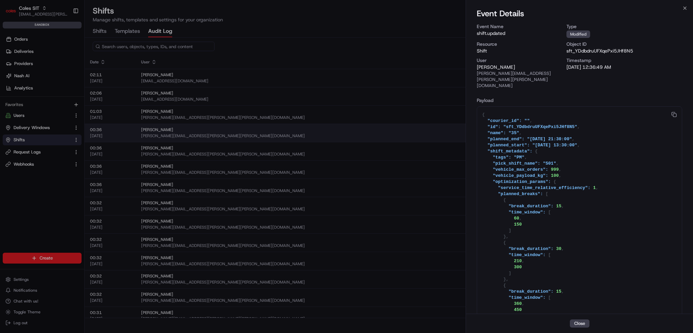
click at [238, 130] on div at bounding box center [346, 166] width 693 height 333
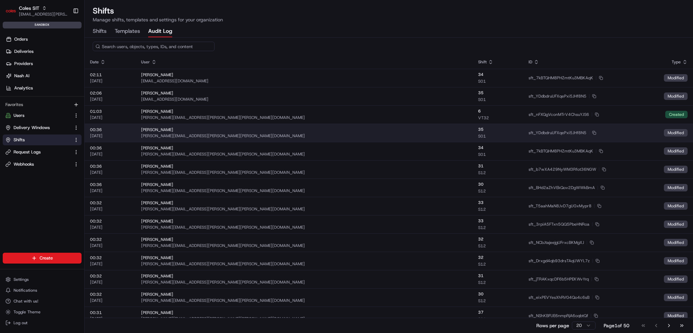
click at [235, 131] on div "Jyothi Nandeppanavar" at bounding box center [304, 129] width 327 height 5
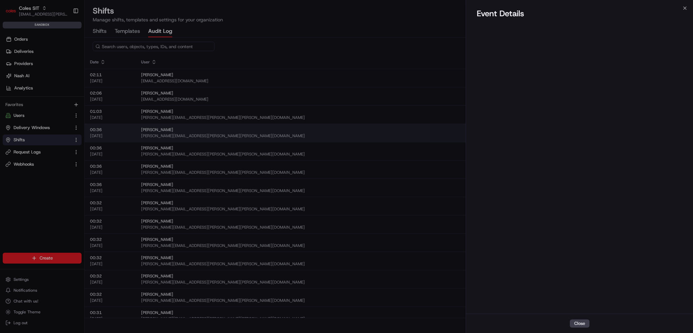
click at [235, 131] on div at bounding box center [346, 166] width 693 height 333
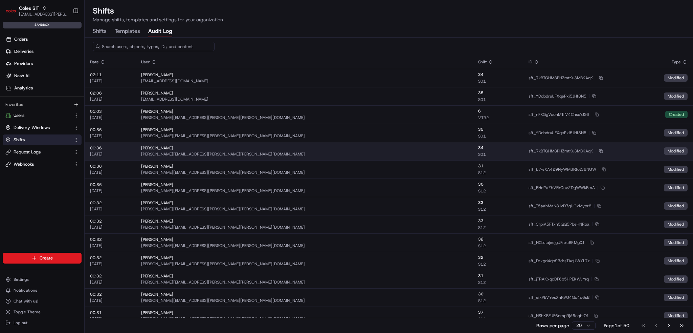
click at [233, 153] on div "jyothi.nandeppanavar@coles.com.au" at bounding box center [304, 153] width 327 height 5
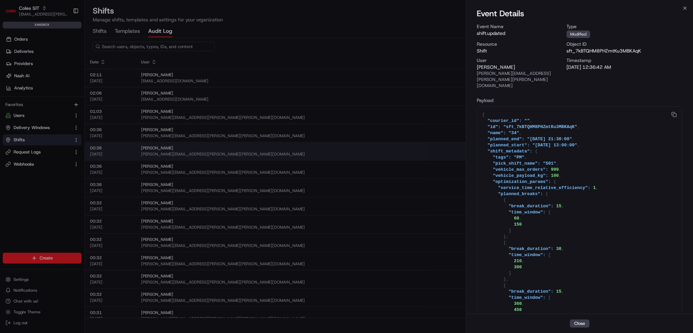
click at [233, 153] on div at bounding box center [346, 166] width 693 height 333
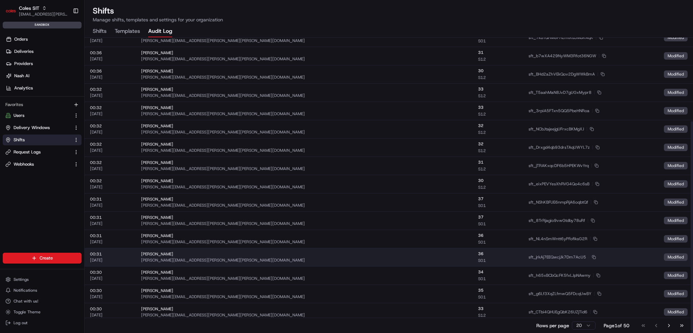
scroll to position [116, 0]
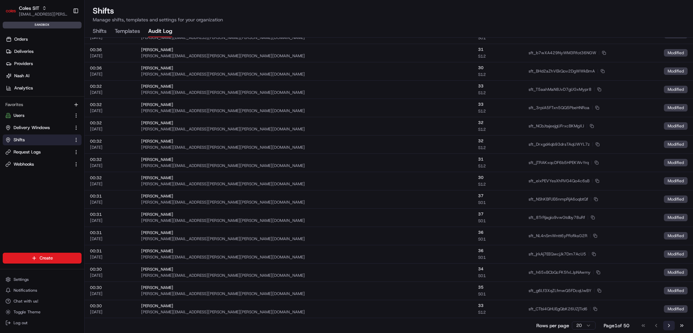
click at [669, 324] on button "Go to next page" at bounding box center [670, 325] width 12 height 9
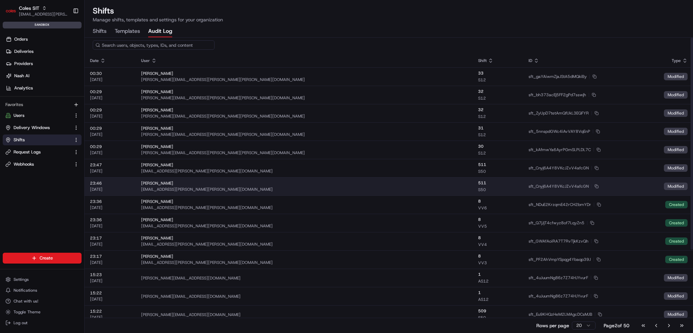
scroll to position [0, 0]
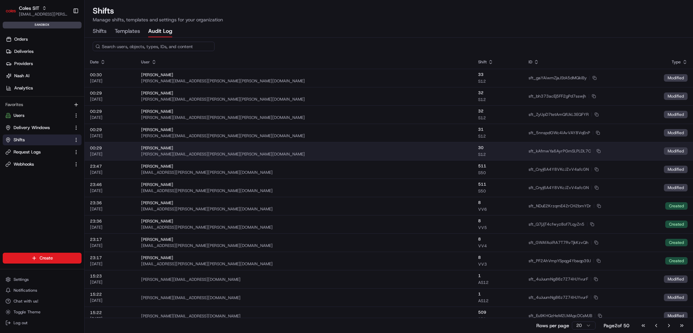
click at [225, 155] on div "jyothi.nandeppanavar@coles.com.au" at bounding box center [304, 153] width 327 height 5
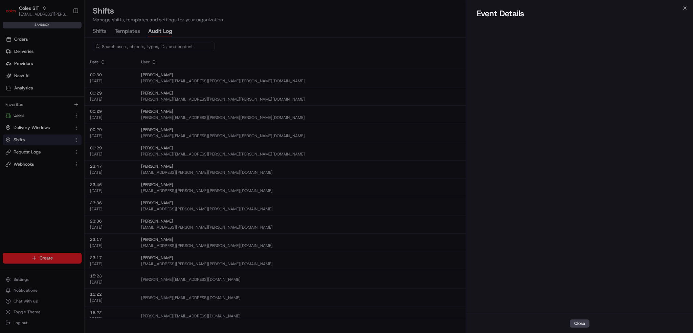
click at [229, 154] on div at bounding box center [346, 166] width 693 height 333
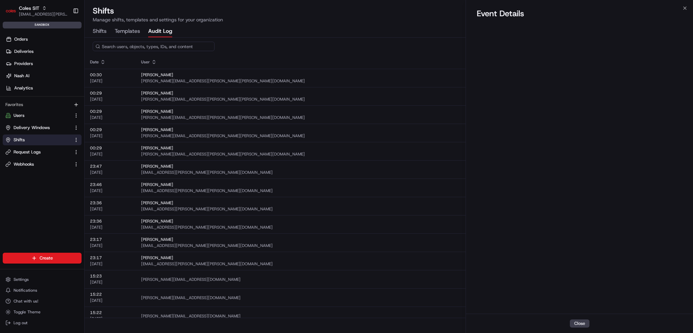
click at [235, 138] on td "Jyothi Nandeppanavar jyothi.nandeppanavar@coles.com.au" at bounding box center [305, 133] width 338 height 18
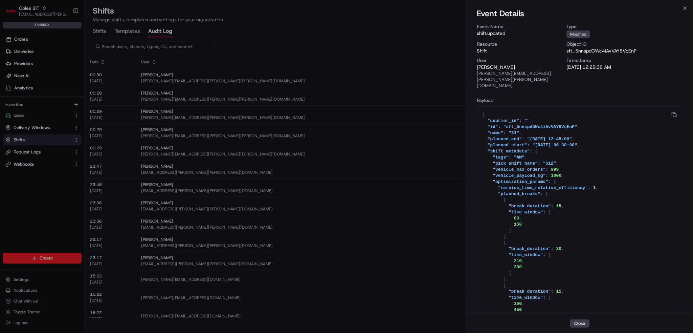
click at [235, 138] on div at bounding box center [346, 166] width 693 height 333
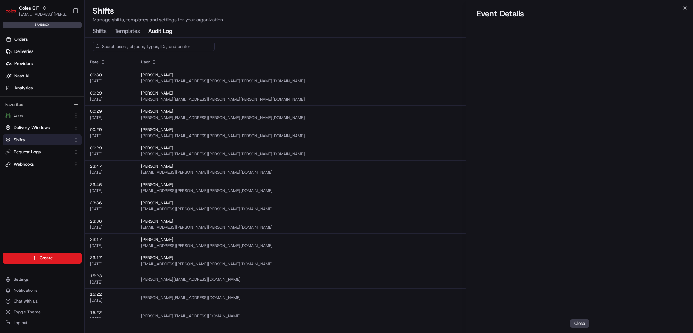
click at [242, 115] on div "jyothi.nandeppanavar@coles.com.au" at bounding box center [304, 117] width 327 height 5
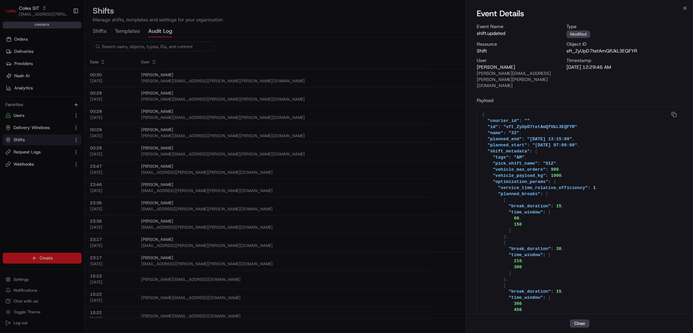
click at [239, 119] on div at bounding box center [346, 166] width 693 height 333
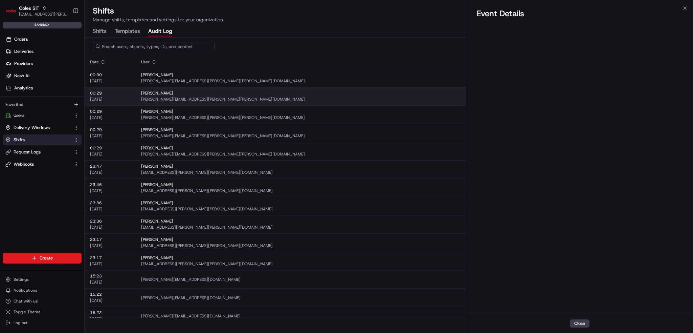
click at [238, 98] on div "jyothi.nandeppanavar@coles.com.au" at bounding box center [304, 98] width 327 height 5
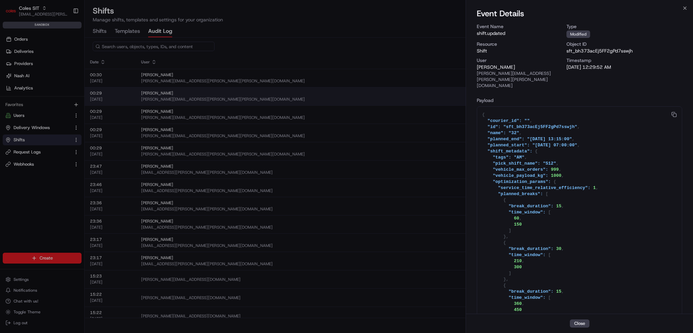
click at [238, 98] on div at bounding box center [346, 166] width 693 height 333
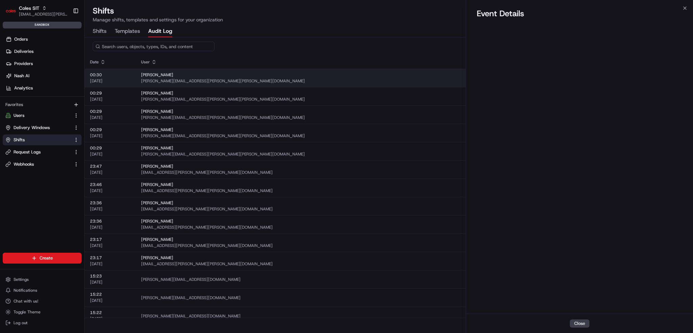
click at [237, 75] on div "Jyothi Nandeppanavar" at bounding box center [304, 74] width 327 height 5
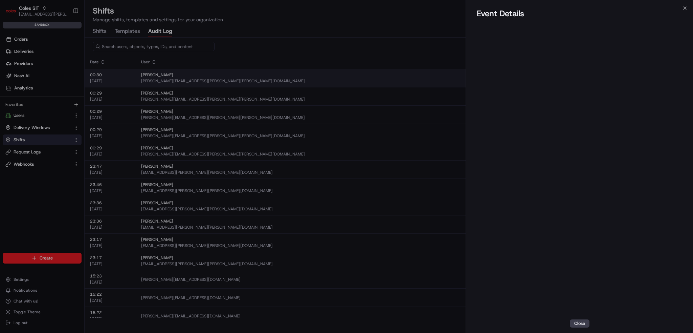
click at [237, 75] on div at bounding box center [346, 166] width 693 height 333
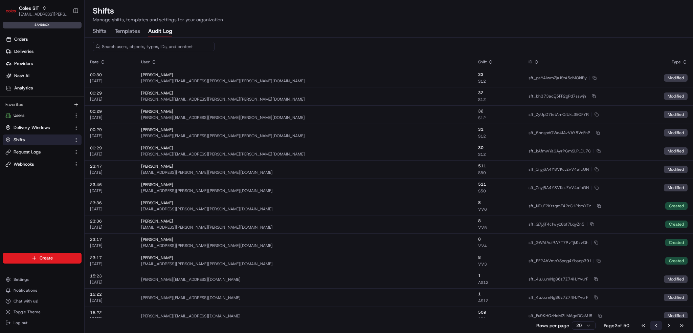
click at [659, 326] on button "Go to previous page" at bounding box center [657, 325] width 12 height 9
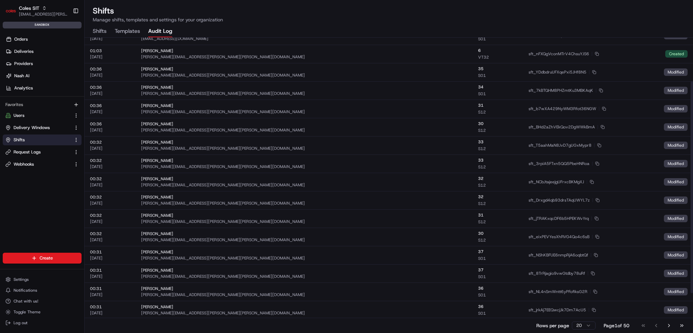
scroll to position [116, 0]
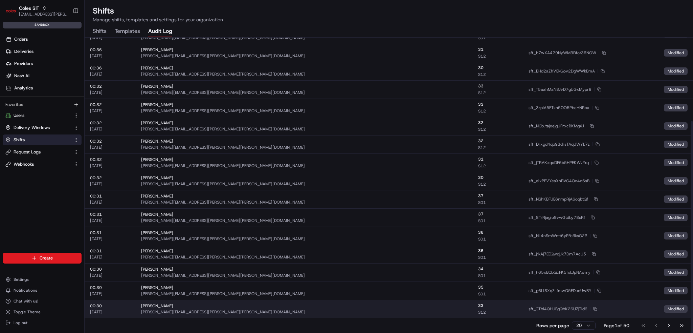
click at [300, 317] on td "Jyothi Nandeppanavar jyothi.nandeppanavar@coles.com.au" at bounding box center [305, 309] width 338 height 18
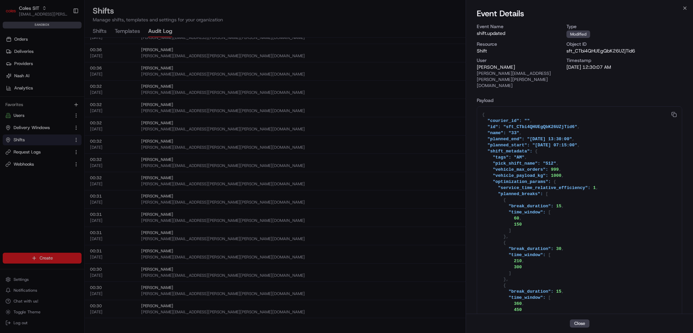
click at [302, 315] on div at bounding box center [346, 166] width 693 height 333
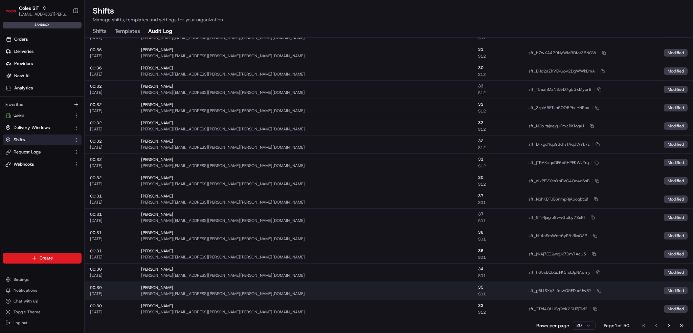
click at [312, 295] on div "jyothi.nandeppanavar@coles.com.au" at bounding box center [304, 293] width 327 height 5
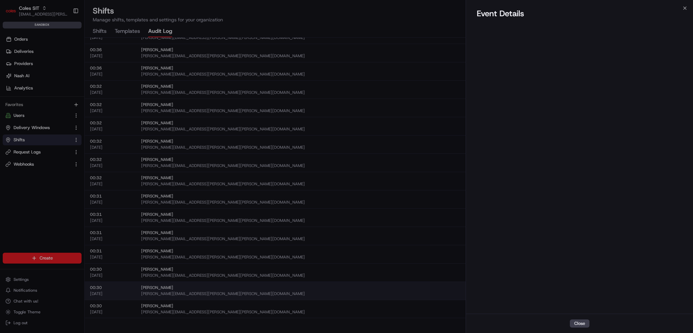
click at [313, 295] on div at bounding box center [346, 166] width 693 height 333
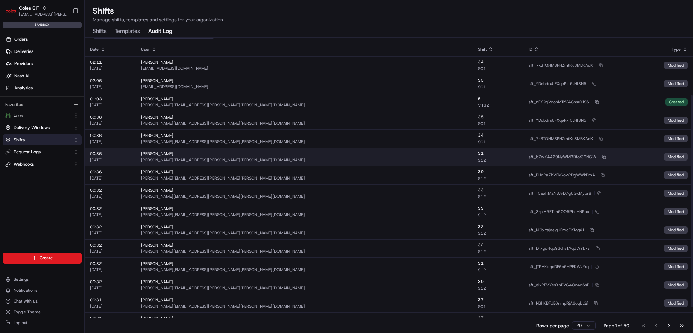
scroll to position [0, 0]
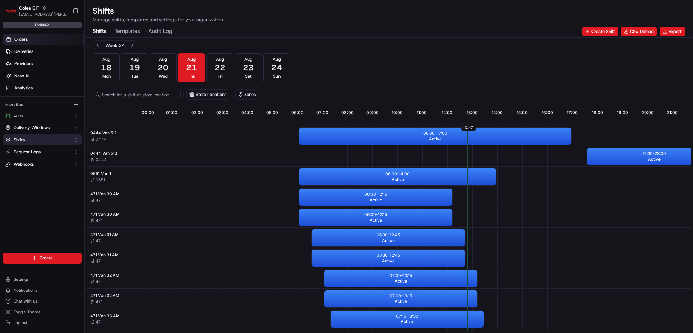
click at [20, 37] on span "Orders" at bounding box center [21, 39] width 14 height 6
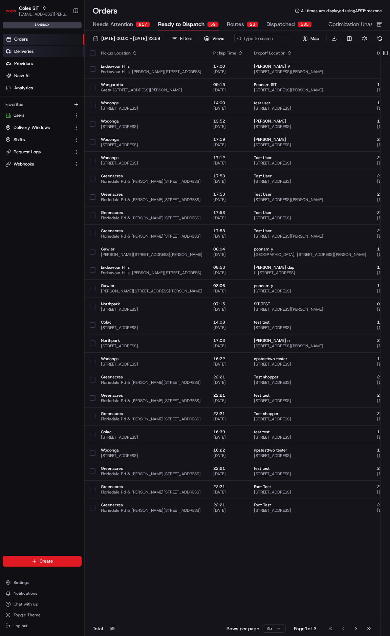
click at [40, 52] on link "Deliveries" at bounding box center [44, 51] width 82 height 11
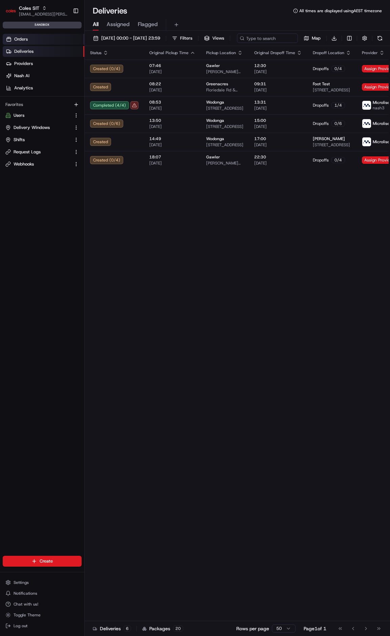
click at [40, 42] on link "Orders" at bounding box center [44, 39] width 82 height 11
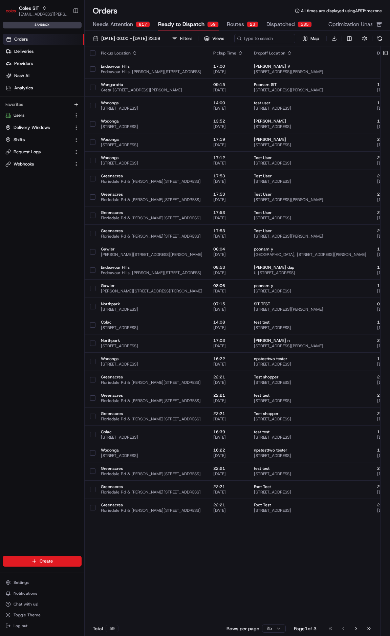
click at [228, 27] on div at bounding box center [233, 28] width 280 height 3
click at [171, 25] on span "Routes" at bounding box center [178, 24] width 17 height 8
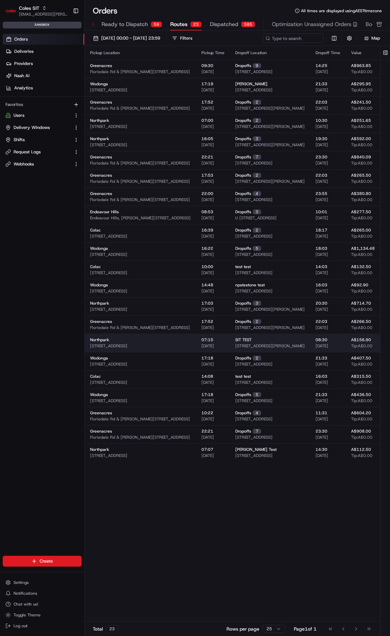
click at [127, 333] on span "[STREET_ADDRESS]" at bounding box center [108, 345] width 37 height 5
